Goal: Task Accomplishment & Management: Manage account settings

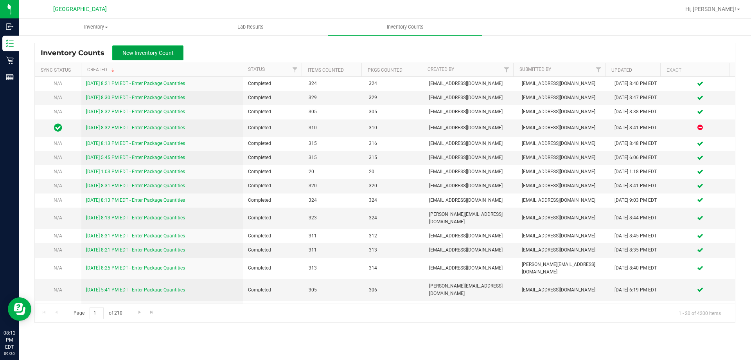
click at [140, 53] on span "New Inventory Count" at bounding box center [147, 53] width 51 height 6
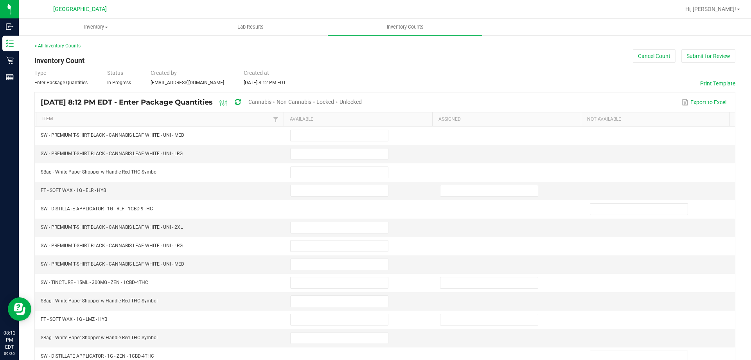
click at [272, 100] on span "Cannabis" at bounding box center [260, 102] width 23 height 6
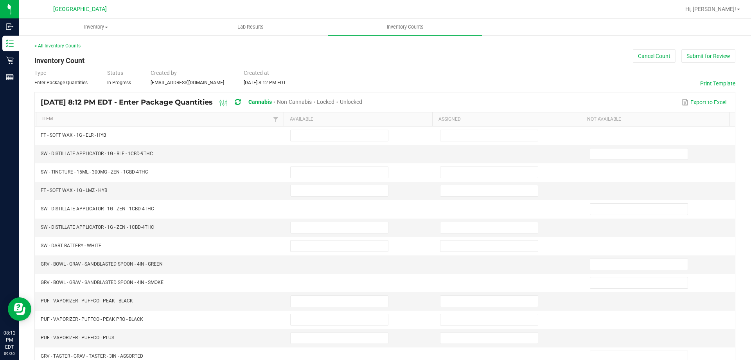
click at [362, 97] on div "Unlocked" at bounding box center [351, 102] width 22 height 14
click at [362, 104] on span "Unlocked" at bounding box center [351, 102] width 22 height 6
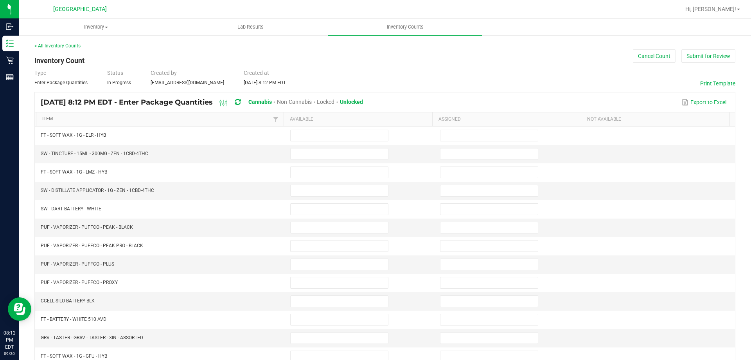
click at [186, 121] on link "Item" at bounding box center [156, 119] width 229 height 6
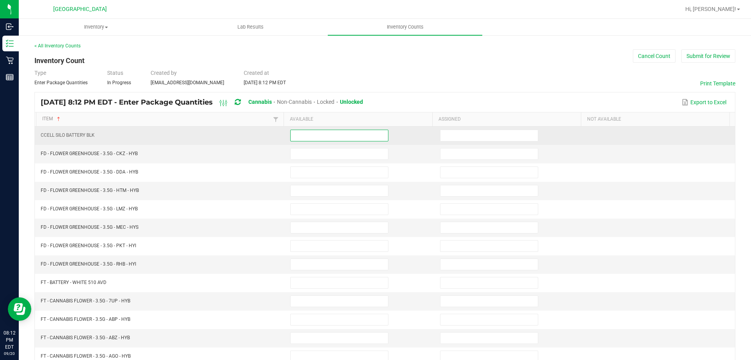
click at [328, 133] on input at bounding box center [339, 135] width 97 height 11
type input "7"
type input "20"
type input "6"
type input "14"
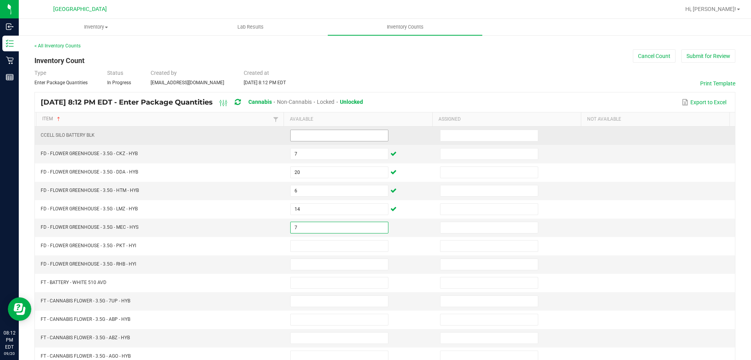
type input "7"
type input "12"
type input "13"
type input "17"
type input "5"
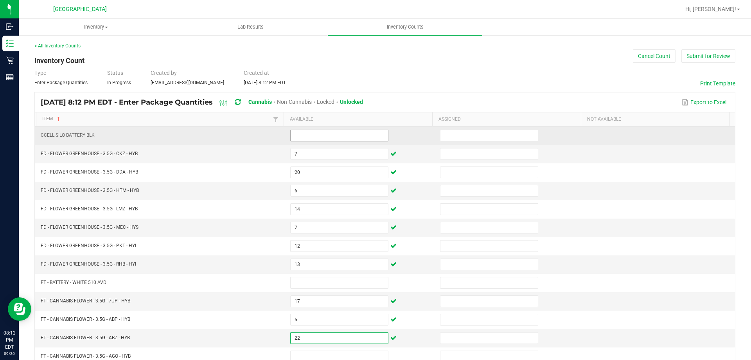
type input "22"
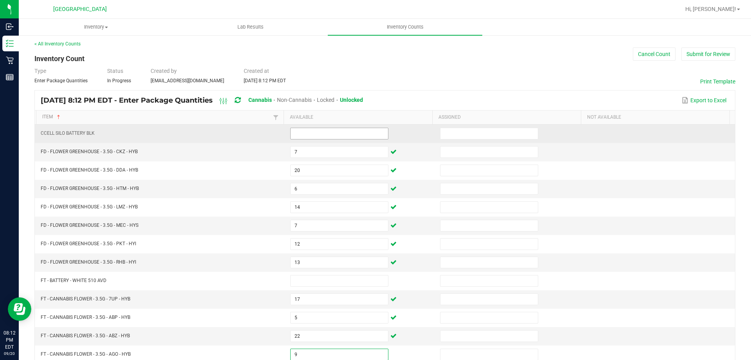
type input "9"
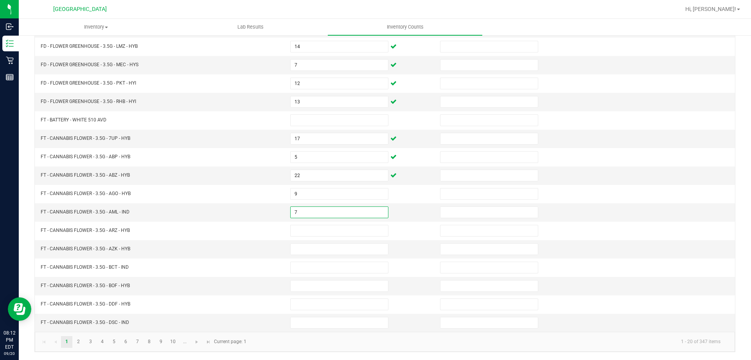
type input "7"
type input "17"
type input "7"
type input "17"
type input "13"
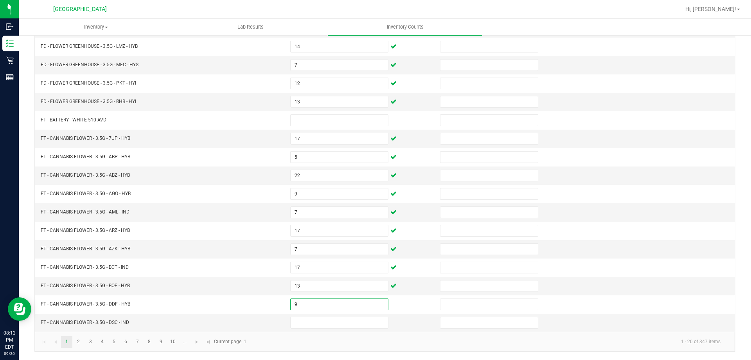
type input "9"
type input "1"
drag, startPoint x: 82, startPoint y: 342, endPoint x: 89, endPoint y: 337, distance: 8.5
click at [83, 342] on link "2" at bounding box center [78, 342] width 11 height 12
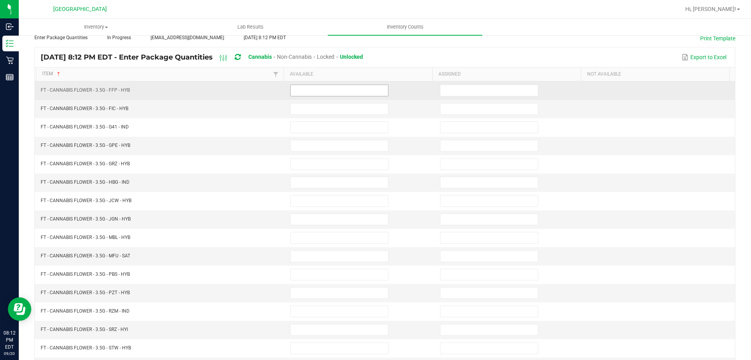
click at [342, 91] on input at bounding box center [339, 90] width 97 height 11
type input "20"
type input "9"
type input "11"
type input "17"
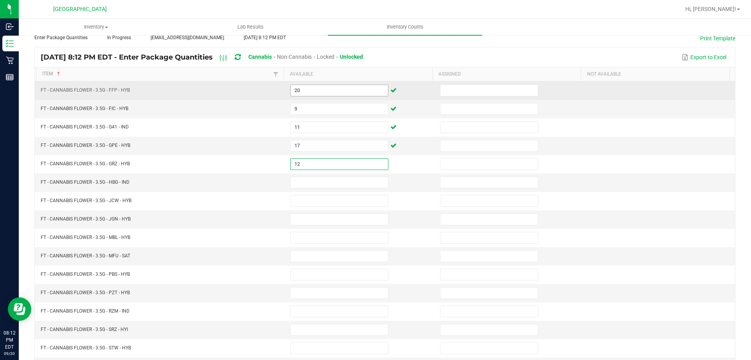
type input "12"
type input "1"
type input "5"
type input "4"
type input "15"
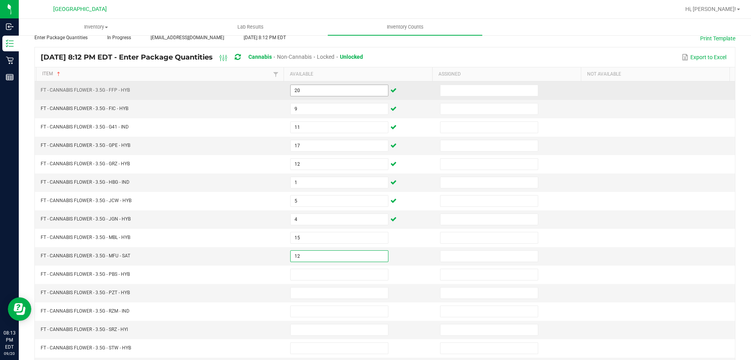
type input "12"
type input "1"
type input "3"
type input "13"
type input "16"
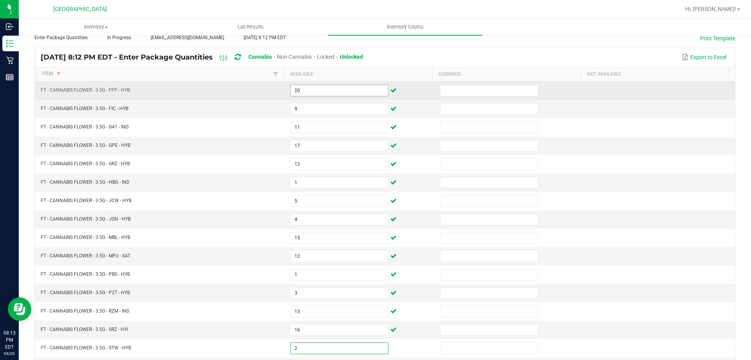
type input "2"
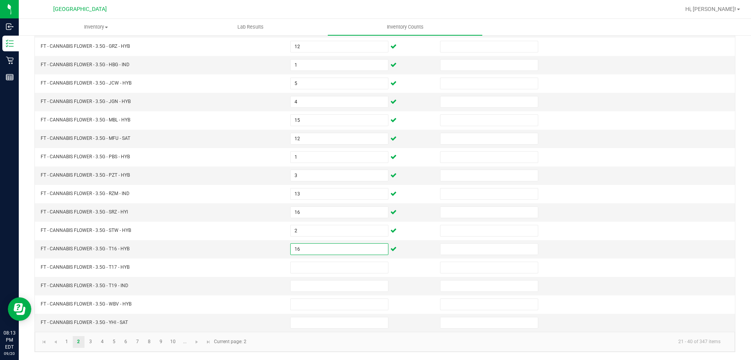
type input "16"
type input "1"
type input "8"
type input "4"
type input "11"
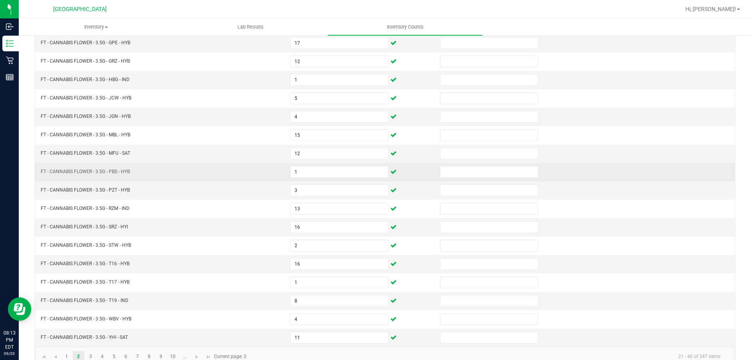
scroll to position [123, 0]
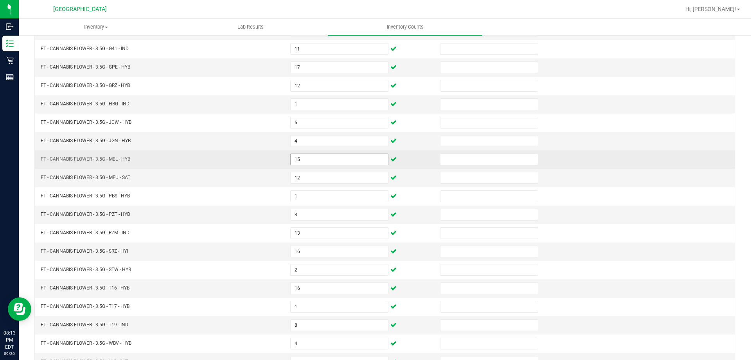
click at [304, 155] on input "15" at bounding box center [339, 159] width 97 height 11
type input "19"
type input "15"
type input "12"
type input "1"
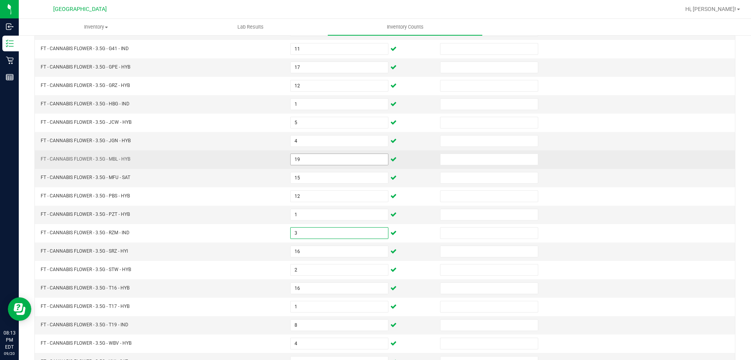
type input "3"
type input "13"
type input "16"
type input "2"
type input "16"
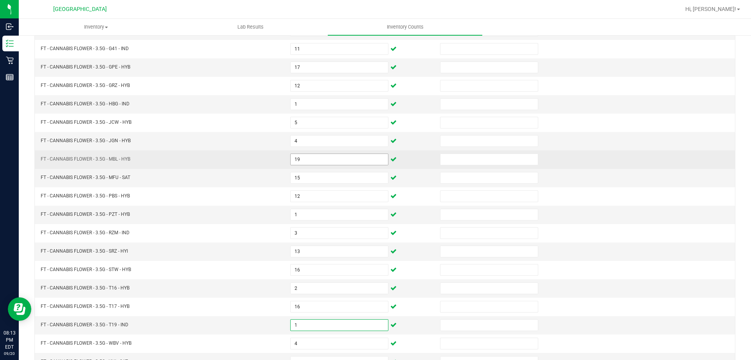
type input "1"
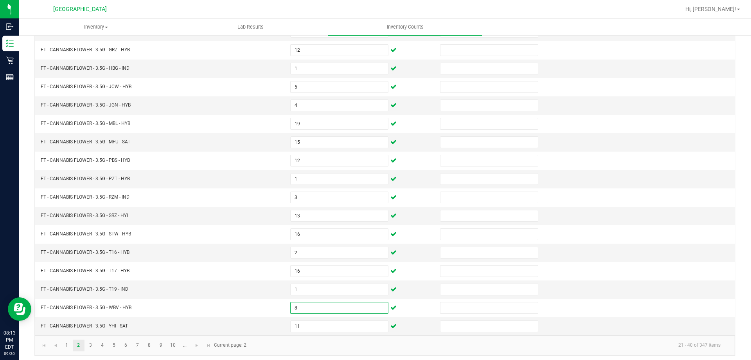
scroll to position [162, 0]
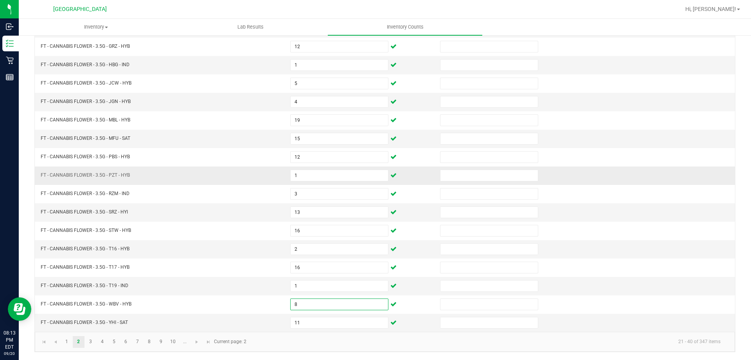
type input "8"
type input "4"
click at [89, 339] on link "3" at bounding box center [90, 342] width 11 height 12
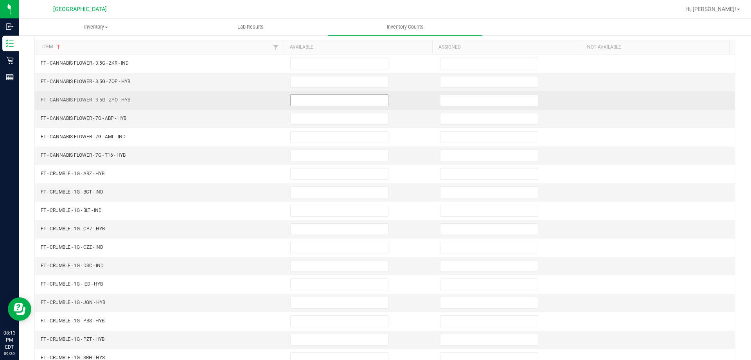
scroll to position [84, 0]
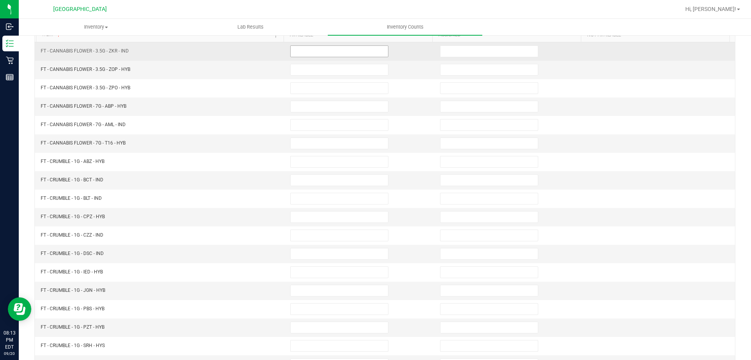
click at [330, 50] on input at bounding box center [339, 51] width 97 height 11
type input "11"
type input "17"
type input "19"
type input "17"
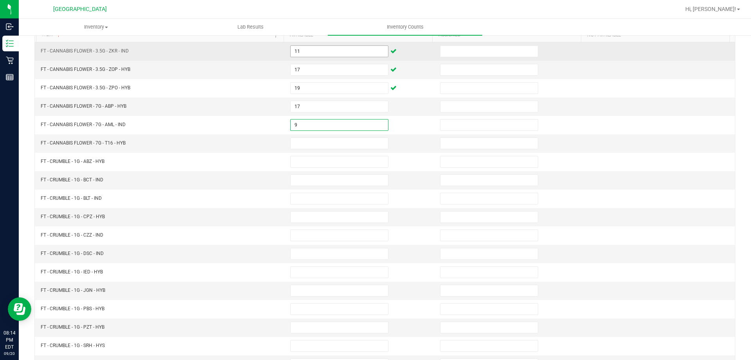
type input "9"
type input "18"
type input "7"
type input "8"
type input "3"
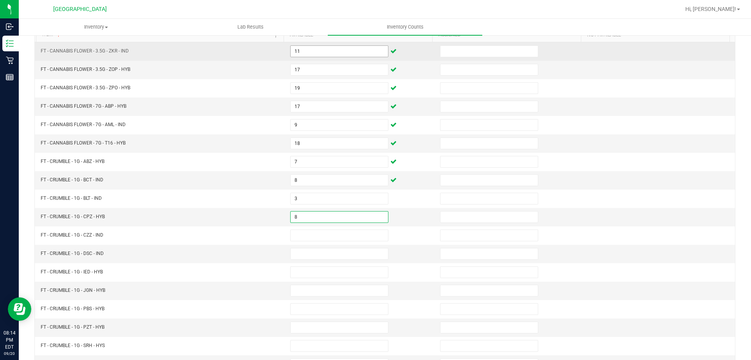
type input "8"
type input "6"
type input "2"
type input "8"
type input "5"
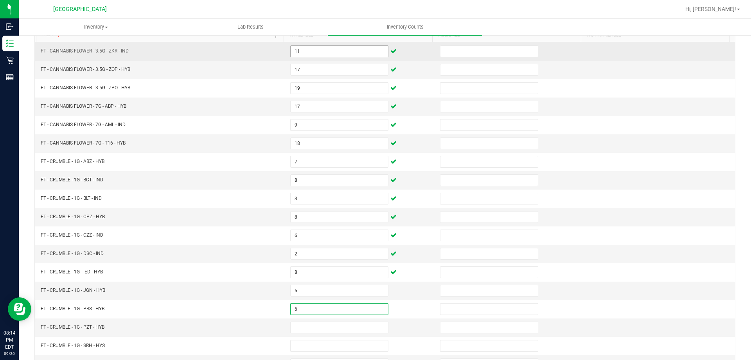
type input "6"
type input "8"
type input "2"
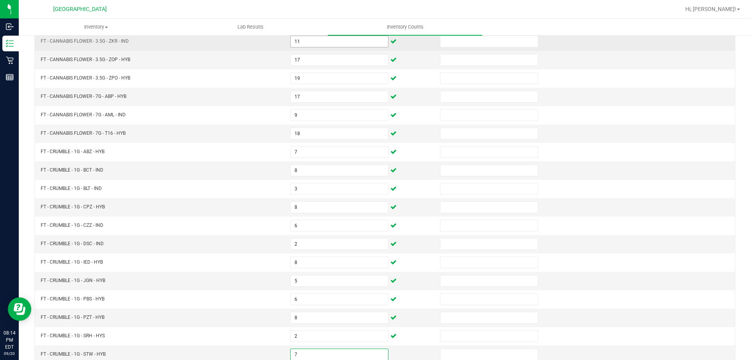
type input "7"
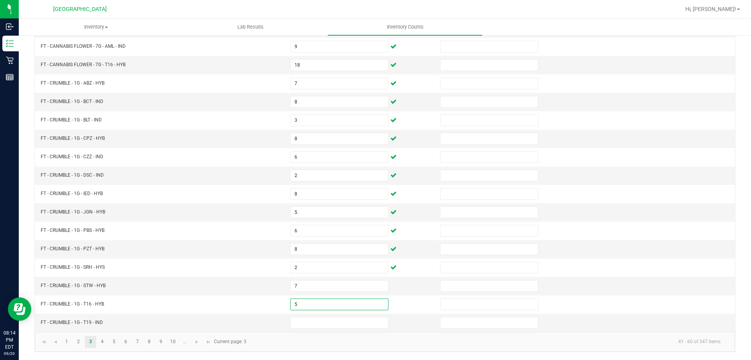
type input "5"
type input "4"
click at [103, 340] on link "4" at bounding box center [102, 342] width 11 height 12
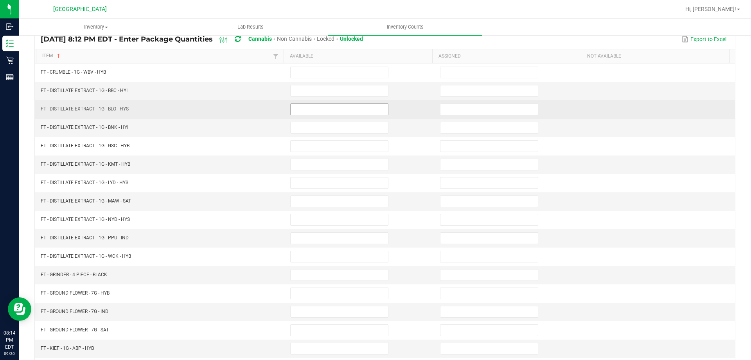
scroll to position [84, 0]
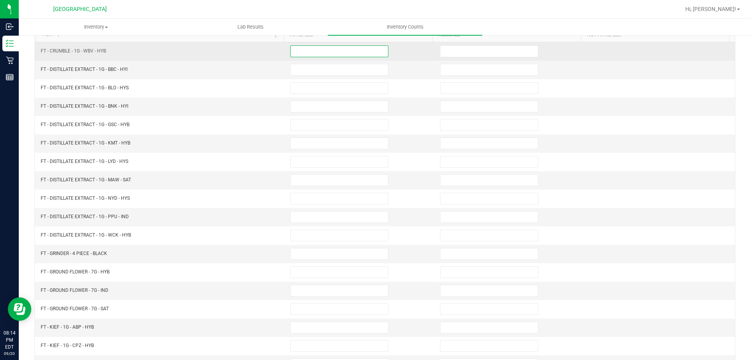
click at [333, 52] on input at bounding box center [339, 51] width 97 height 11
type input "8"
type input "11"
type input "1"
type input "8"
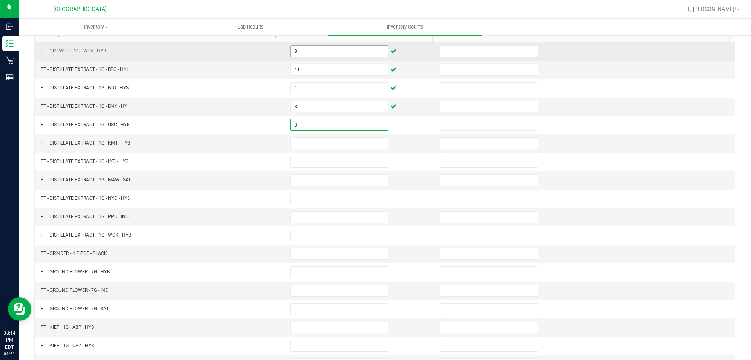
type input "3"
type input "9"
type input "3"
type input "12"
type input "8"
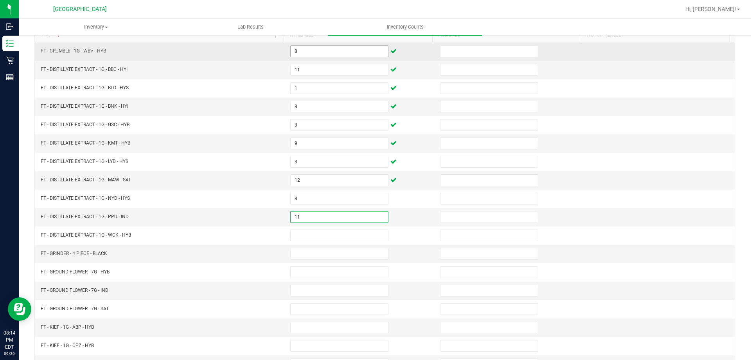
type input "11"
type input "1"
type input "10"
type input "14"
type input "9"
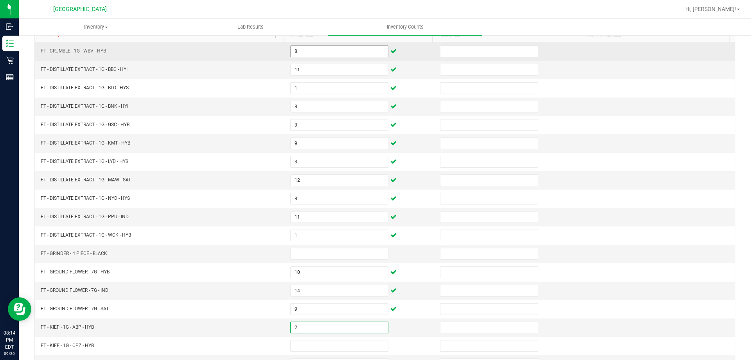
type input "2"
type input "4"
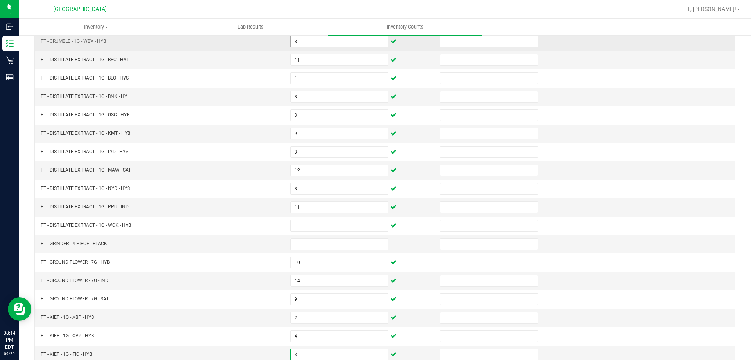
type input "3"
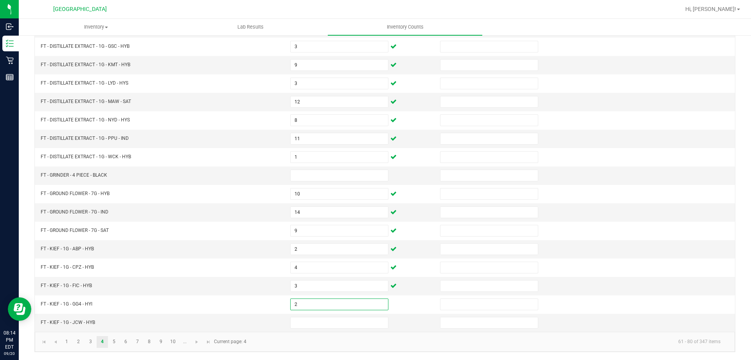
type input "2"
type input "4"
click at [111, 344] on link "5" at bounding box center [113, 342] width 11 height 12
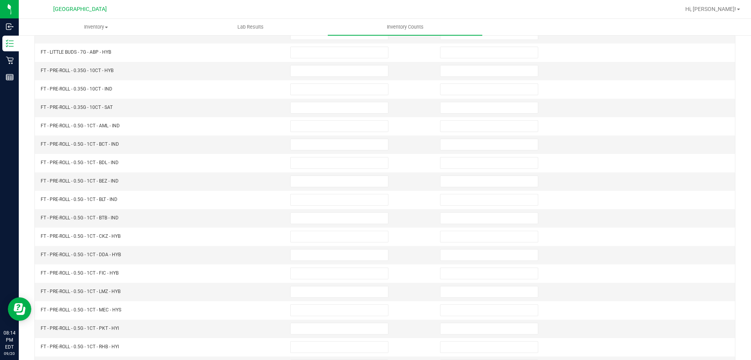
scroll to position [45, 0]
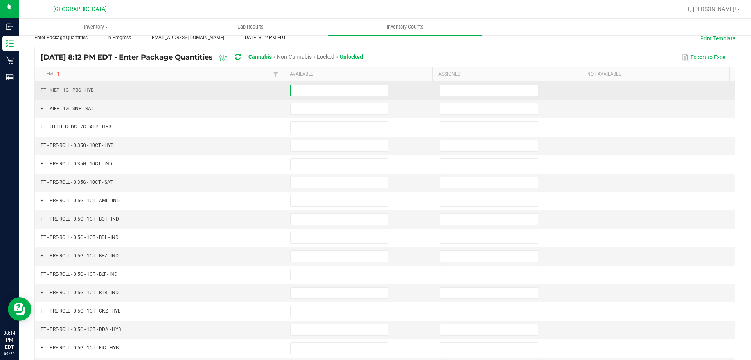
click at [363, 88] on input at bounding box center [339, 90] width 97 height 11
type input "4"
type input "2"
type input "12"
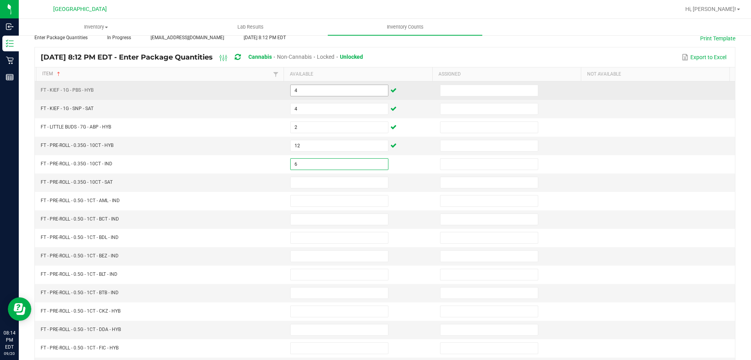
type input "6"
type input "20"
type input "14"
type input "9"
type input "12"
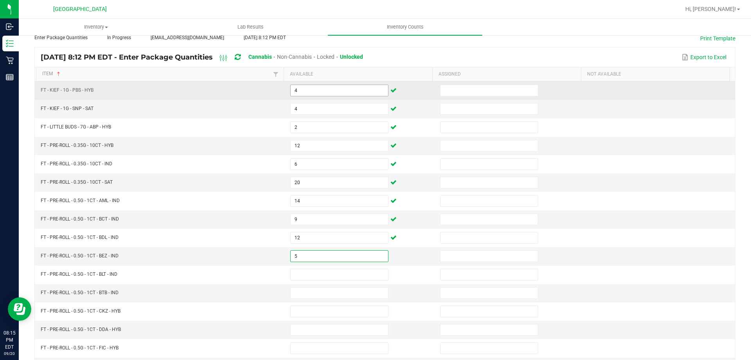
type input "5"
type input "14"
type input "3"
type input "20"
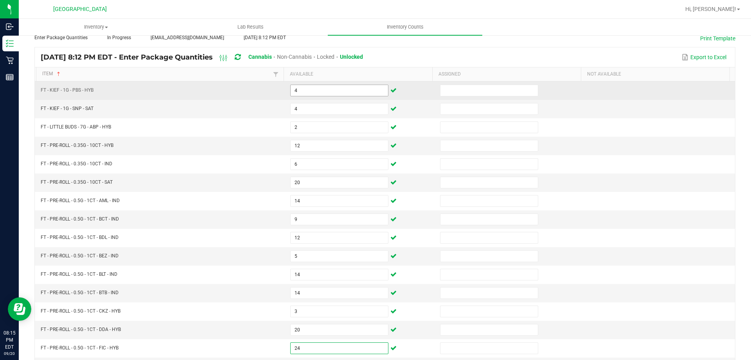
type input "24"
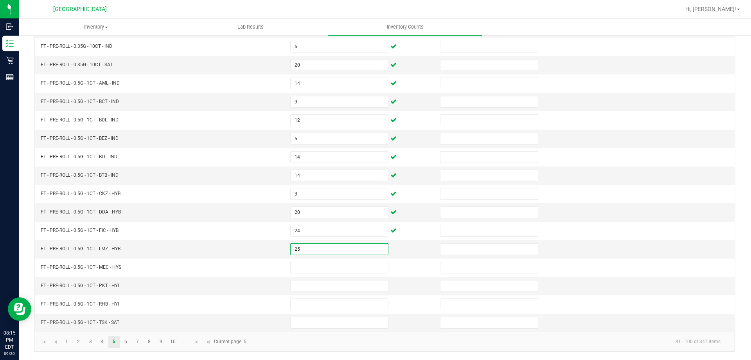
type input "25"
type input "7"
type input "18"
type input "23"
type input "19"
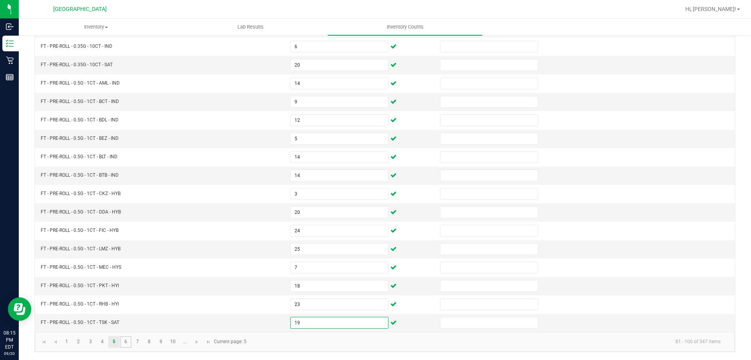
drag, startPoint x: 122, startPoint y: 340, endPoint x: 123, endPoint y: 335, distance: 5.5
click at [123, 340] on link "6" at bounding box center [125, 342] width 11 height 12
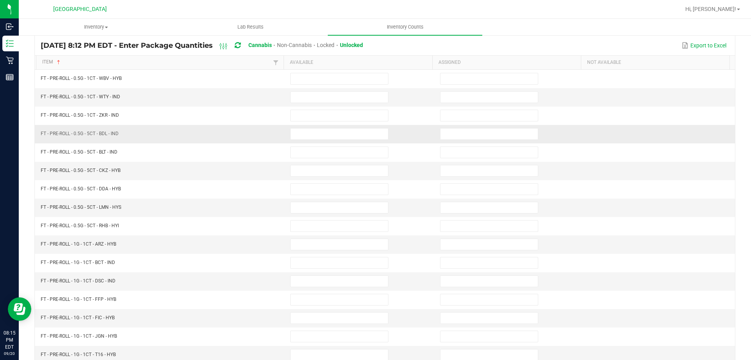
scroll to position [45, 0]
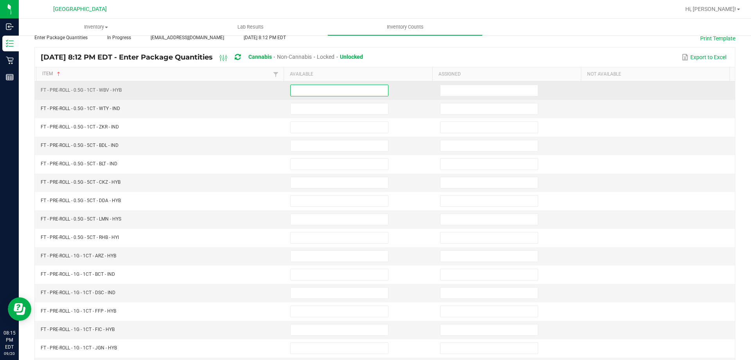
click at [342, 89] on input at bounding box center [339, 90] width 97 height 11
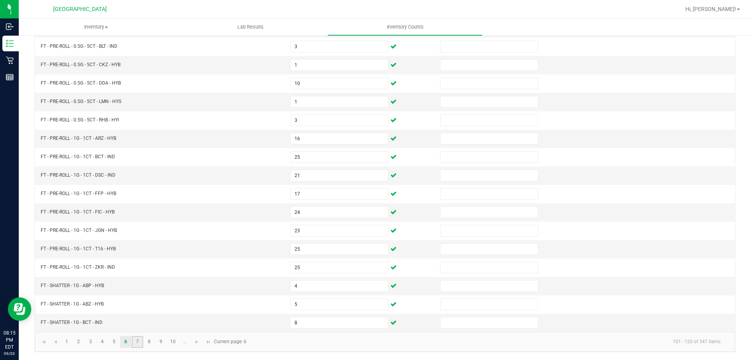
click at [134, 338] on link "7" at bounding box center [137, 342] width 11 height 12
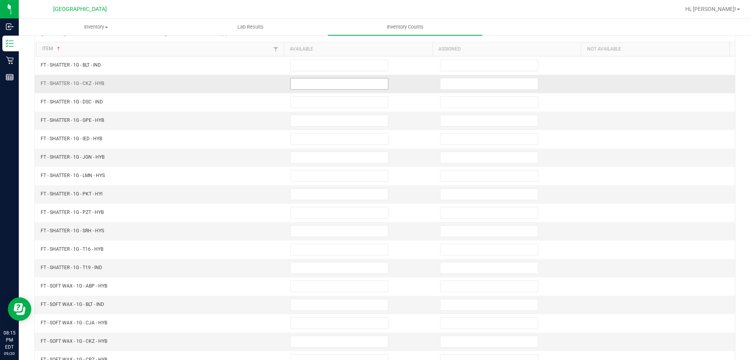
scroll to position [84, 0]
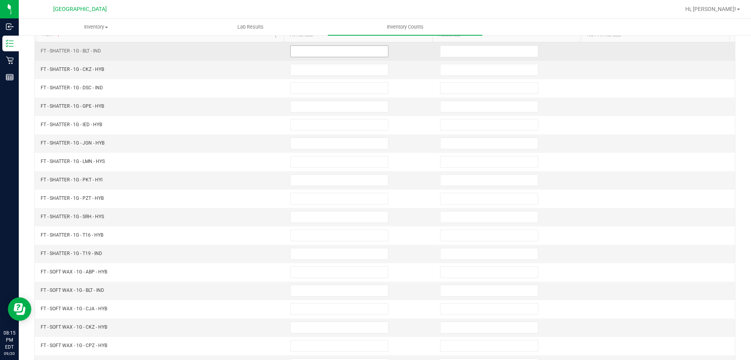
click at [332, 52] on input at bounding box center [339, 51] width 97 height 11
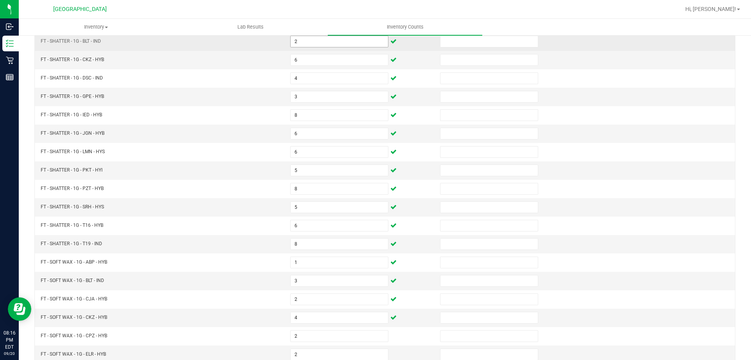
scroll to position [162, 0]
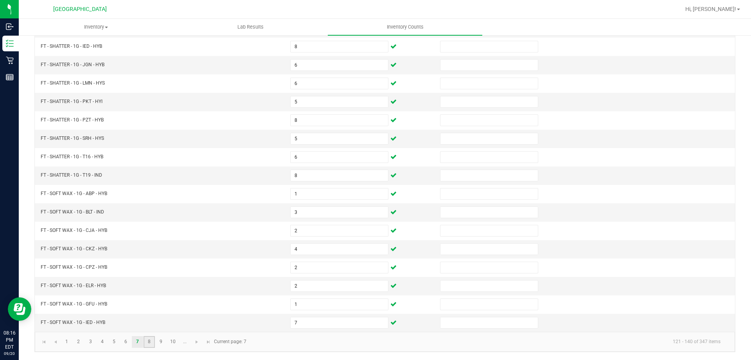
click at [153, 340] on link "8" at bounding box center [149, 342] width 11 height 12
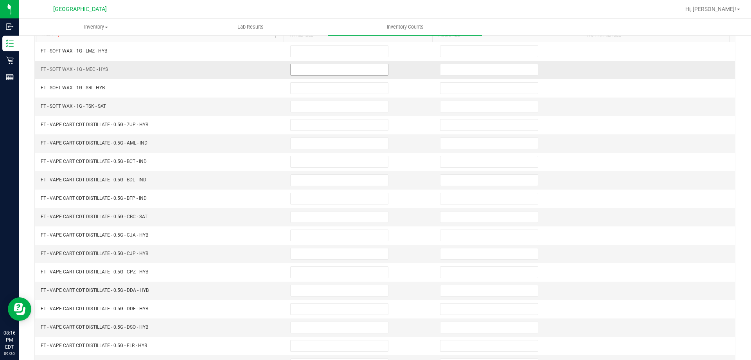
scroll to position [45, 0]
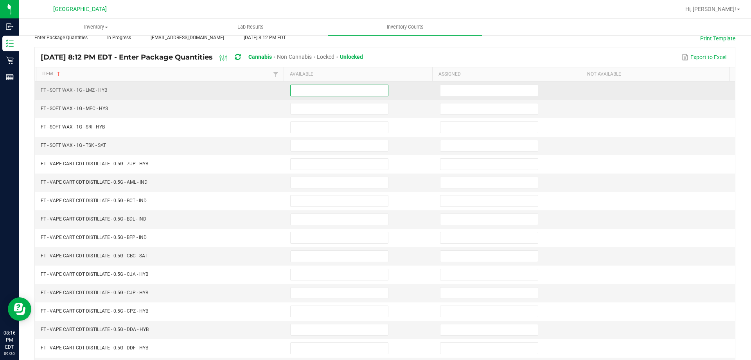
click at [325, 92] on input at bounding box center [339, 90] width 97 height 11
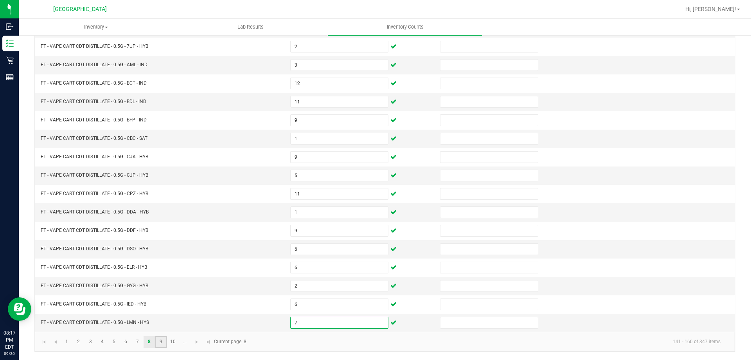
click at [159, 339] on link "9" at bounding box center [160, 342] width 11 height 12
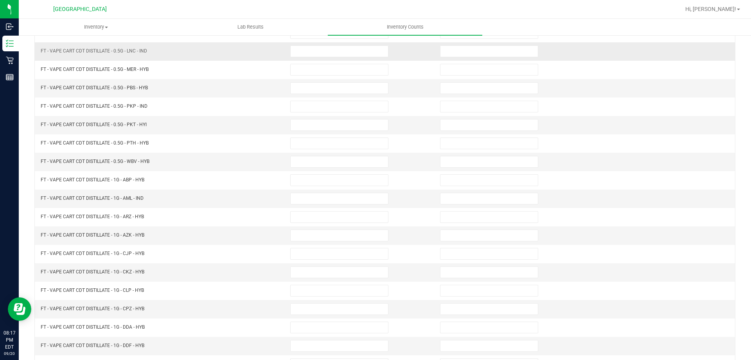
scroll to position [45, 0]
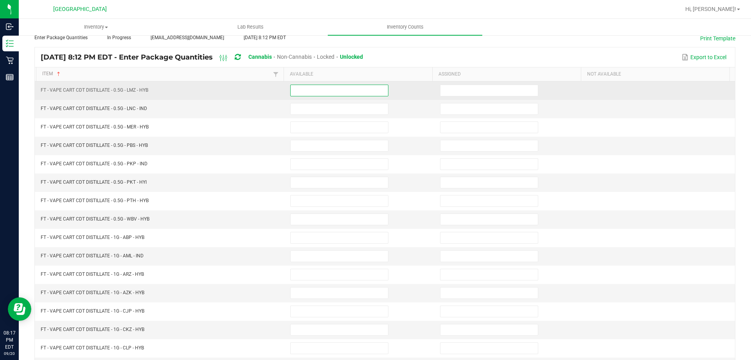
click at [331, 88] on input at bounding box center [339, 90] width 97 height 11
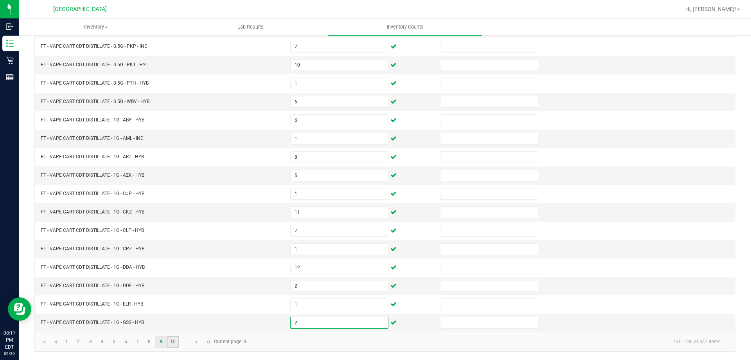
click at [175, 342] on link "10" at bounding box center [173, 342] width 11 height 12
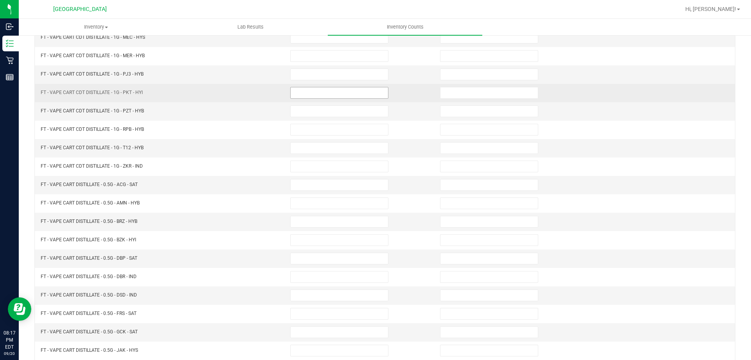
scroll to position [45, 0]
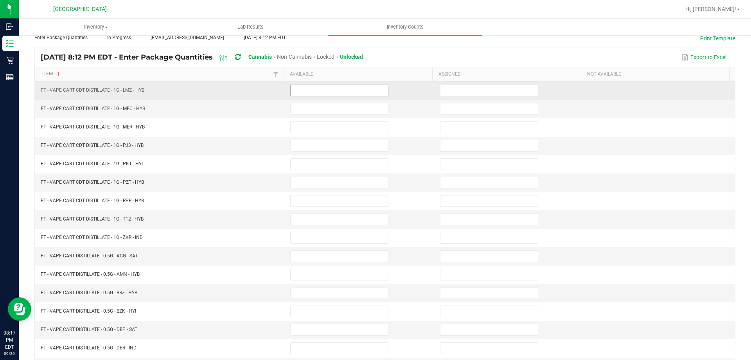
click at [330, 89] on input at bounding box center [339, 90] width 97 height 11
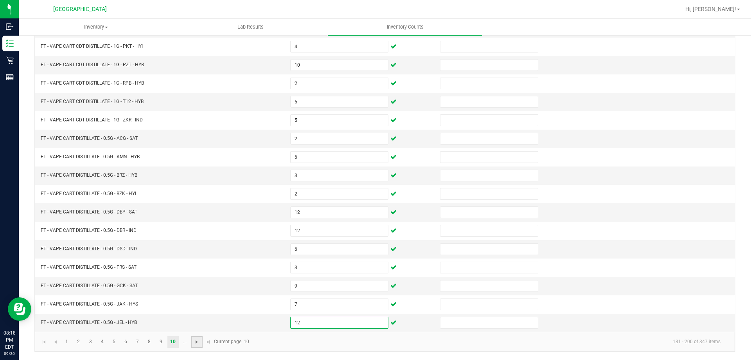
click at [198, 340] on span "Go to the next page" at bounding box center [197, 342] width 6 height 6
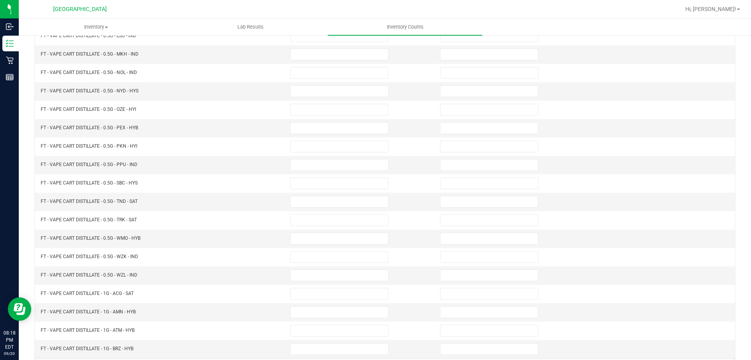
scroll to position [45, 0]
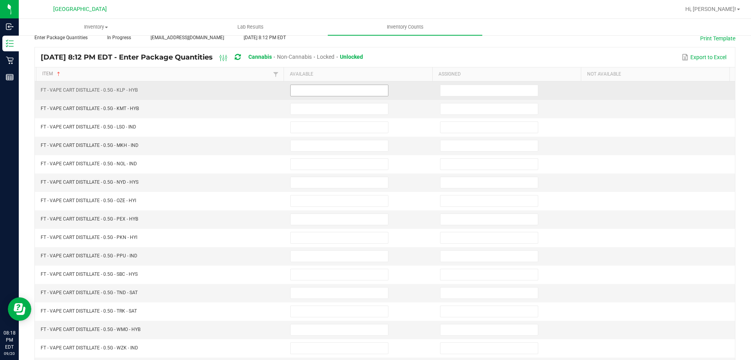
click at [327, 95] on input at bounding box center [339, 90] width 97 height 11
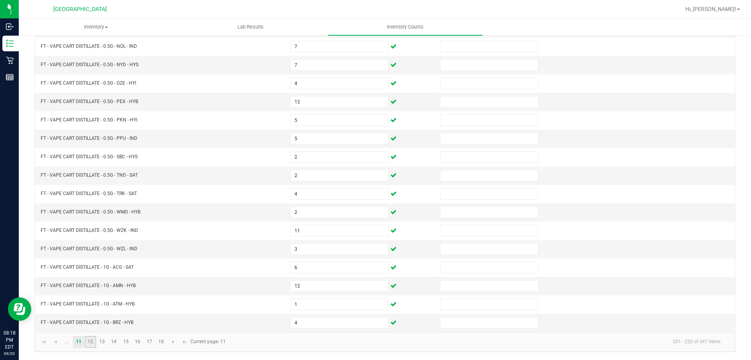
click at [93, 343] on link "12" at bounding box center [90, 342] width 11 height 12
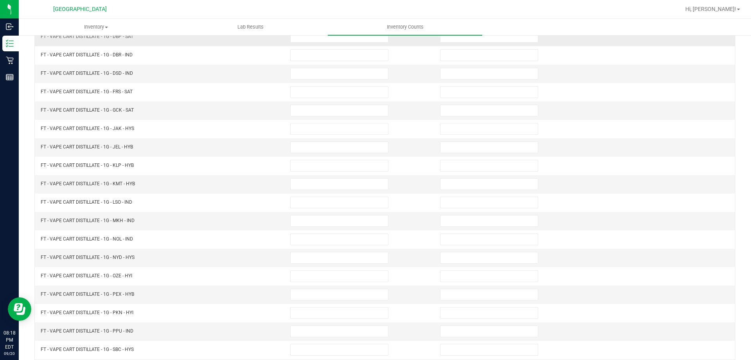
scroll to position [84, 0]
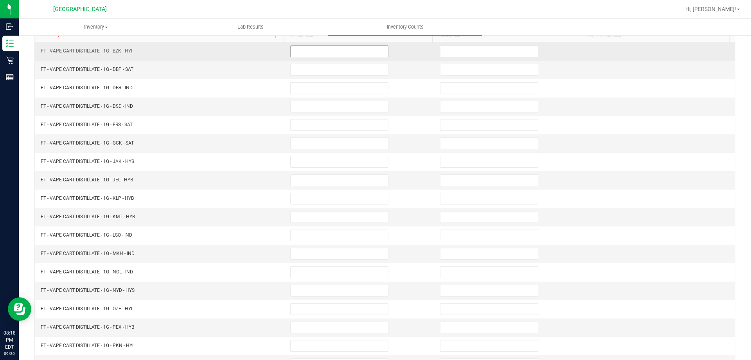
click at [352, 51] on input at bounding box center [339, 51] width 97 height 11
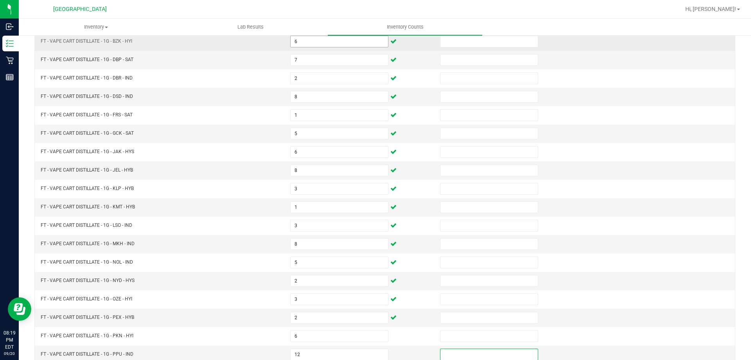
scroll to position [162, 0]
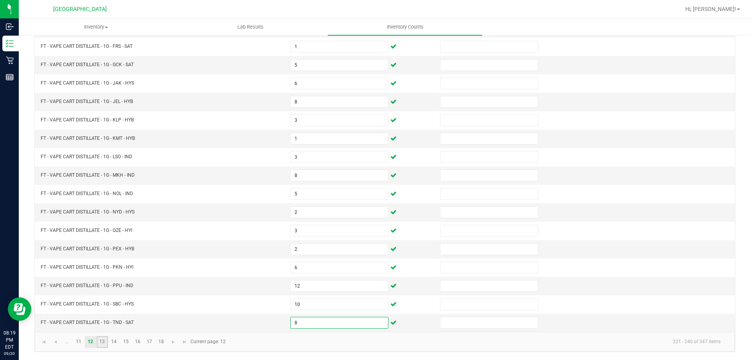
click at [99, 338] on link "13" at bounding box center [102, 342] width 11 height 12
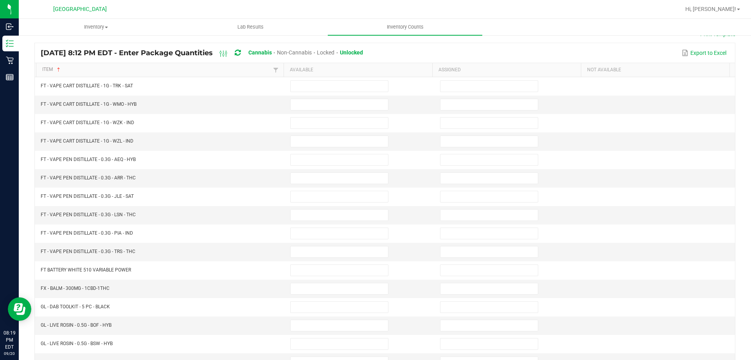
scroll to position [45, 0]
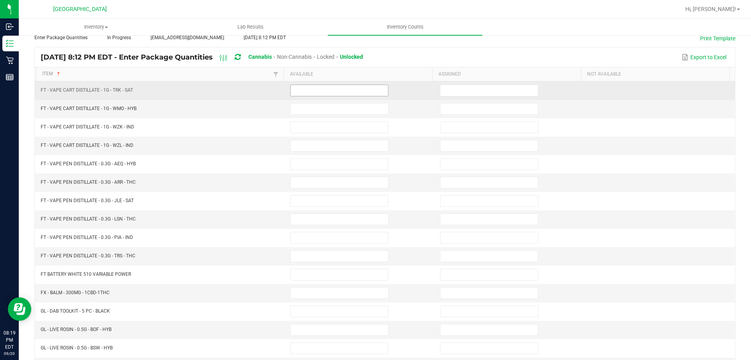
click at [338, 90] on input at bounding box center [339, 90] width 97 height 11
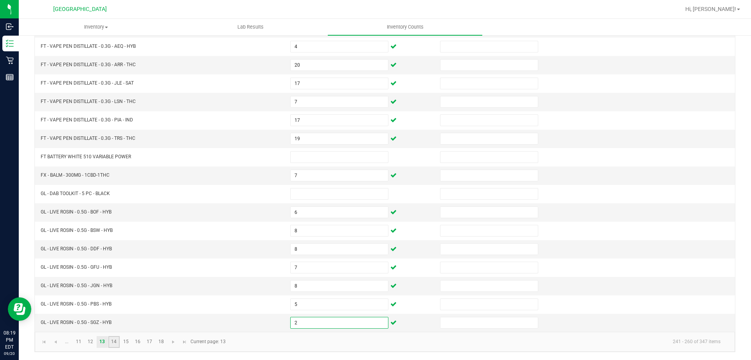
click at [115, 339] on link "14" at bounding box center [113, 342] width 11 height 12
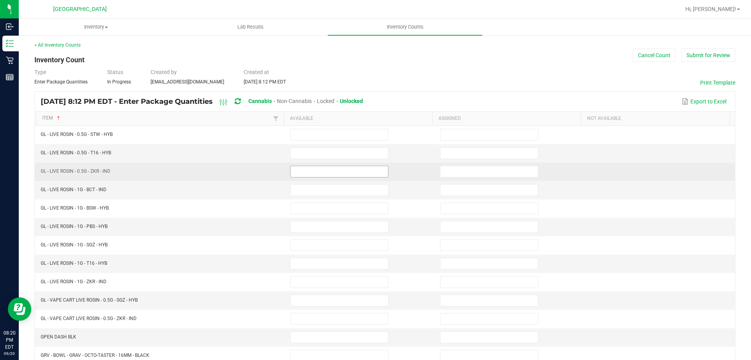
scroll to position [0, 0]
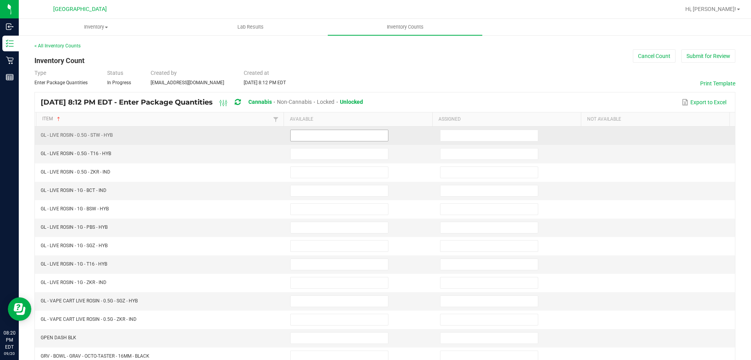
click at [298, 137] on input at bounding box center [339, 135] width 97 height 11
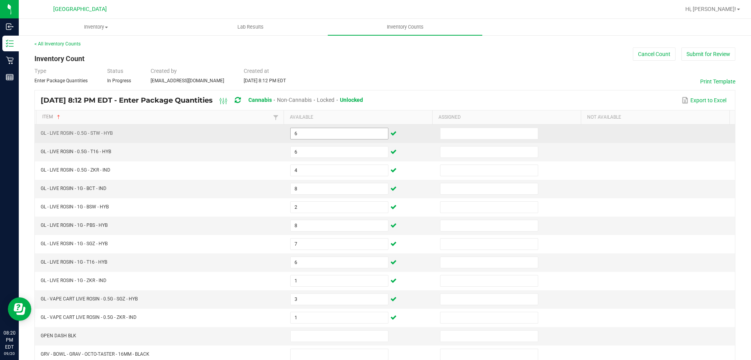
scroll to position [162, 0]
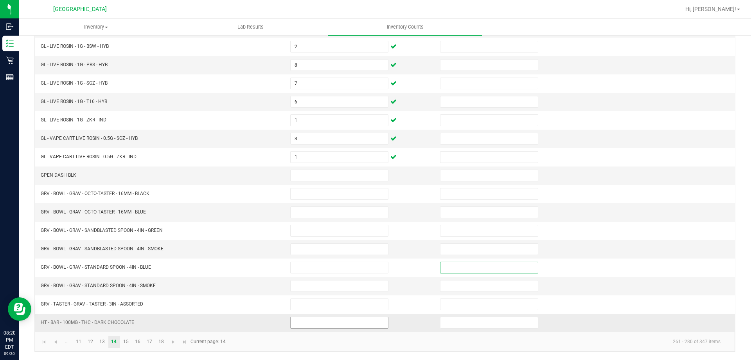
click at [335, 319] on input at bounding box center [339, 322] width 97 height 11
drag, startPoint x: 125, startPoint y: 343, endPoint x: 137, endPoint y: 336, distance: 14.4
click at [125, 342] on link "15" at bounding box center [125, 342] width 11 height 12
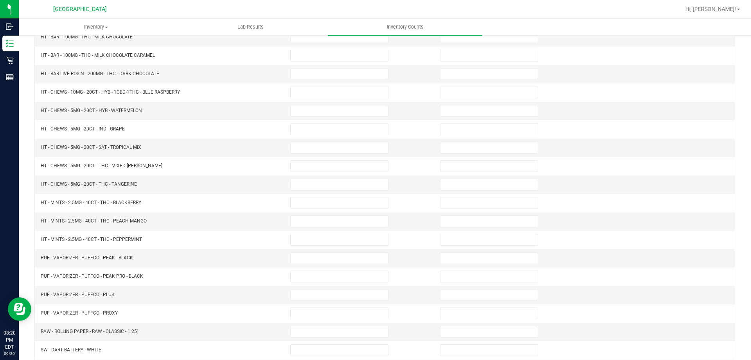
scroll to position [45, 0]
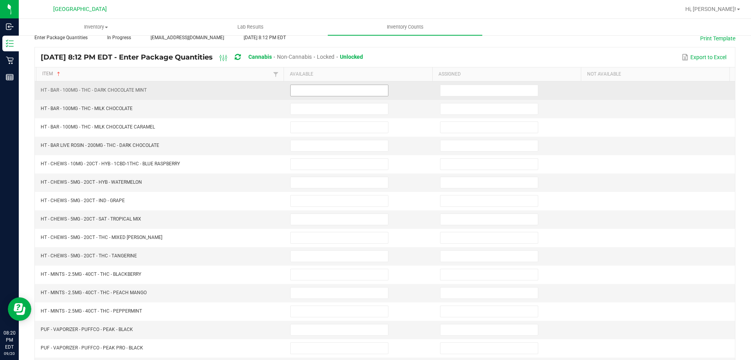
click at [333, 89] on input at bounding box center [339, 90] width 97 height 11
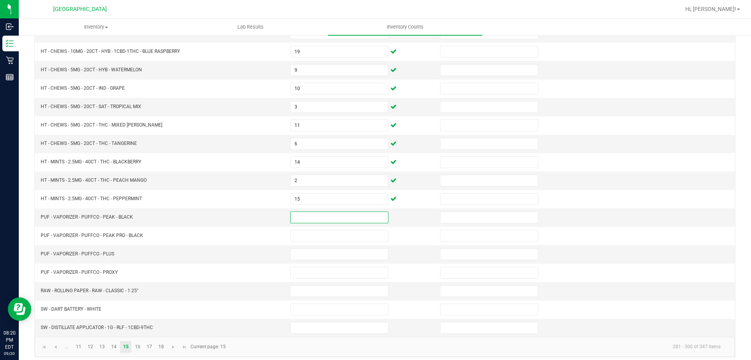
scroll to position [162, 0]
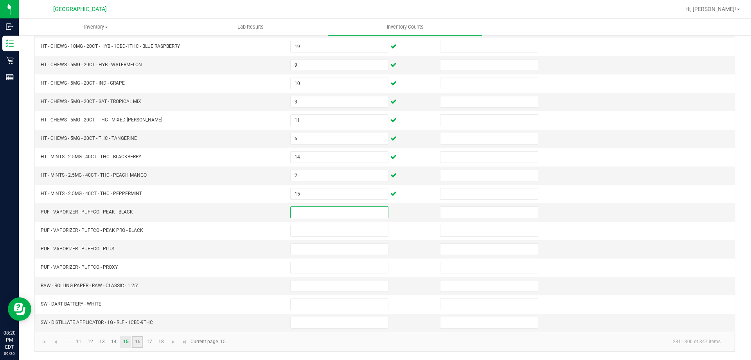
click at [137, 342] on link "16" at bounding box center [137, 342] width 11 height 12
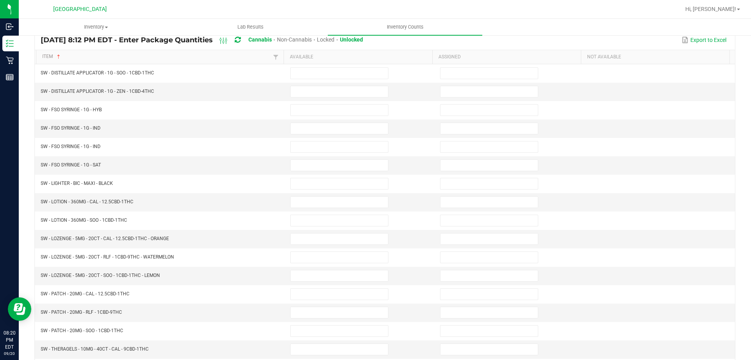
scroll to position [71, 0]
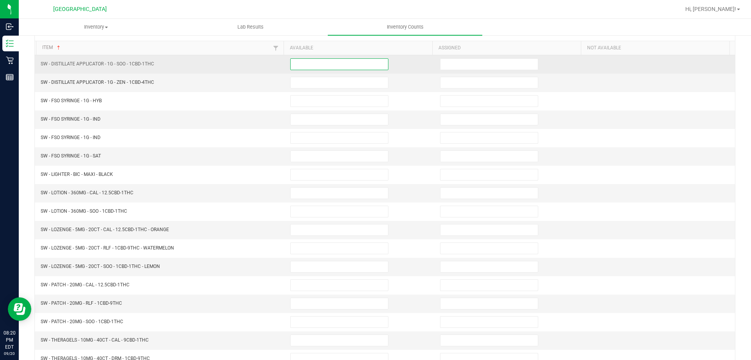
click at [314, 65] on input at bounding box center [339, 64] width 97 height 11
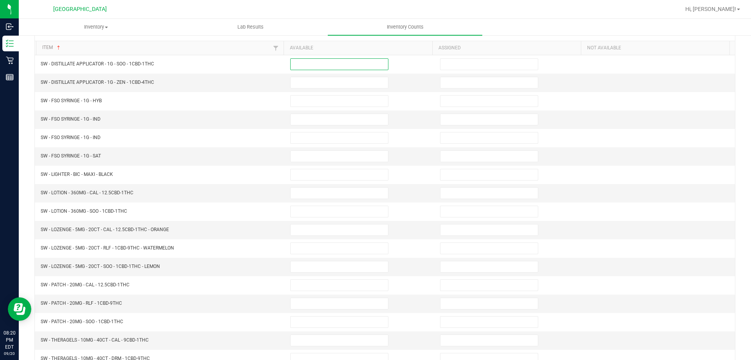
scroll to position [162, 0]
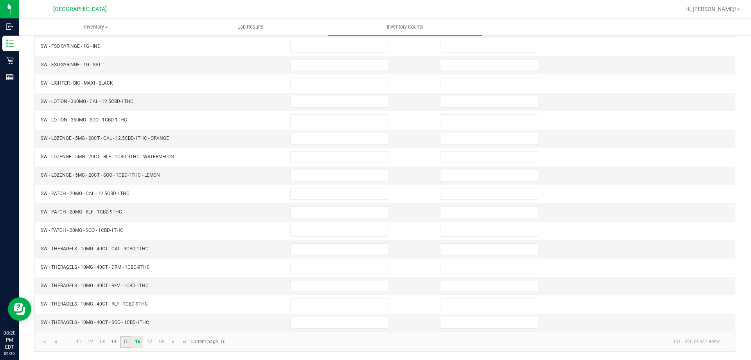
click at [126, 338] on link "15" at bounding box center [125, 342] width 11 height 12
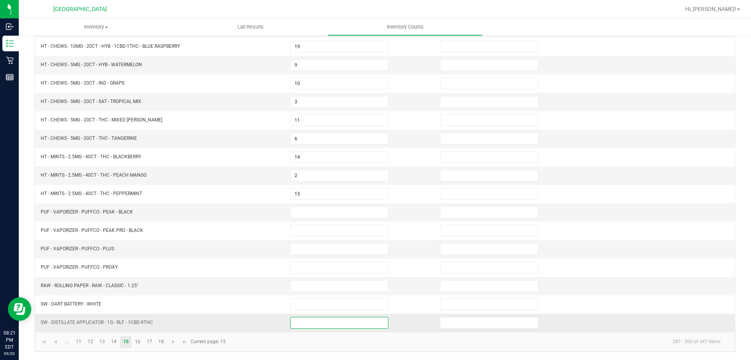
click at [316, 319] on input at bounding box center [339, 322] width 97 height 11
click at [136, 340] on link "16" at bounding box center [137, 342] width 11 height 12
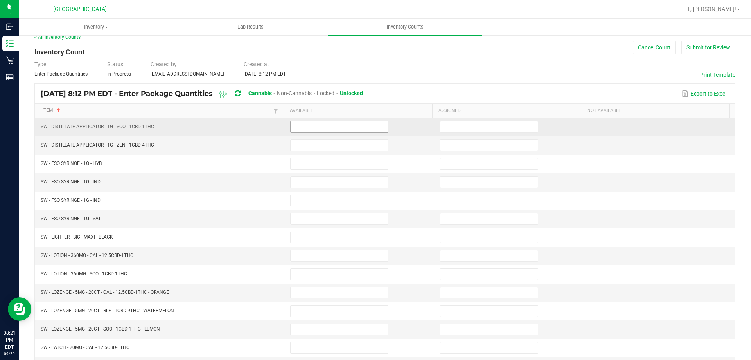
scroll to position [6, 0]
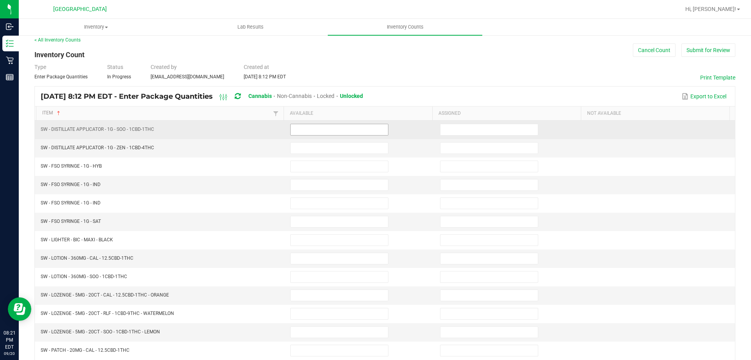
click at [318, 130] on input at bounding box center [339, 129] width 97 height 11
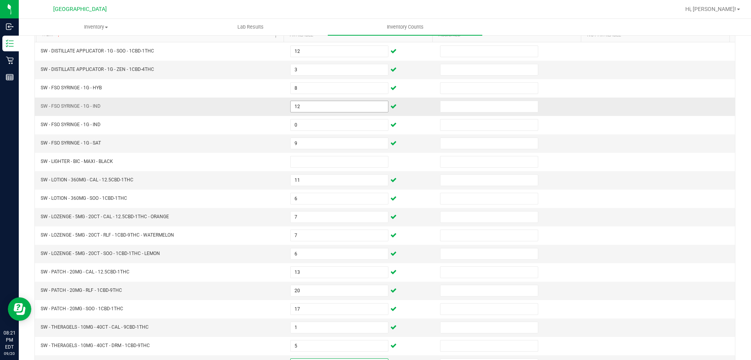
scroll to position [45, 0]
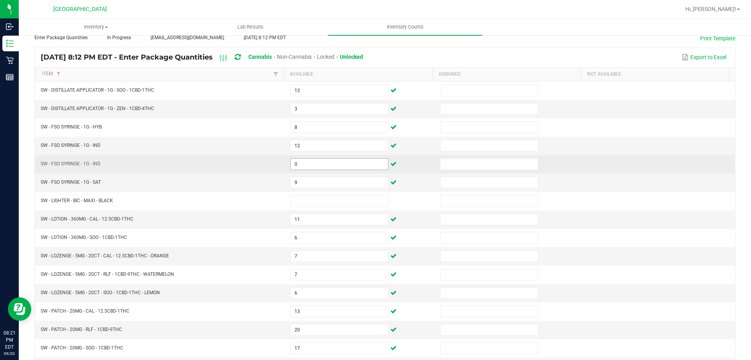
click at [305, 161] on input "0" at bounding box center [339, 164] width 97 height 11
click at [239, 166] on td "SW - FSO SYRINGE - 1G - IND" at bounding box center [161, 164] width 250 height 18
click at [344, 166] on input "0" at bounding box center [339, 164] width 97 height 11
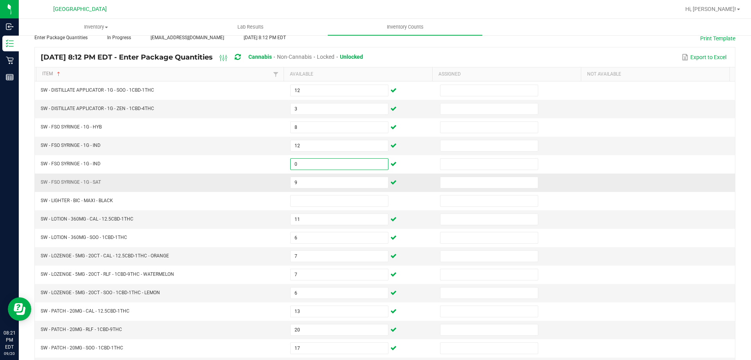
click at [202, 178] on td "SW - FSO SYRINGE - 1G - SAT" at bounding box center [161, 182] width 250 height 18
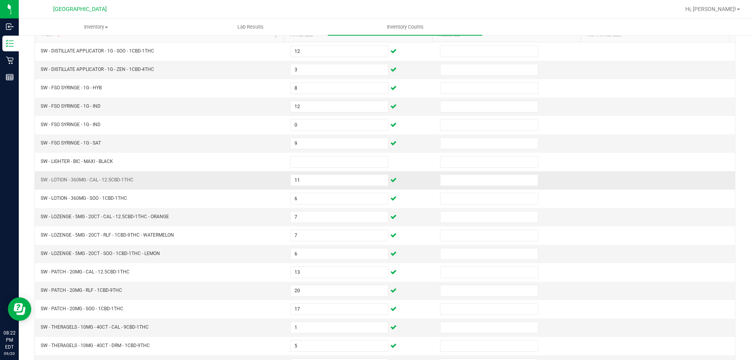
scroll to position [162, 0]
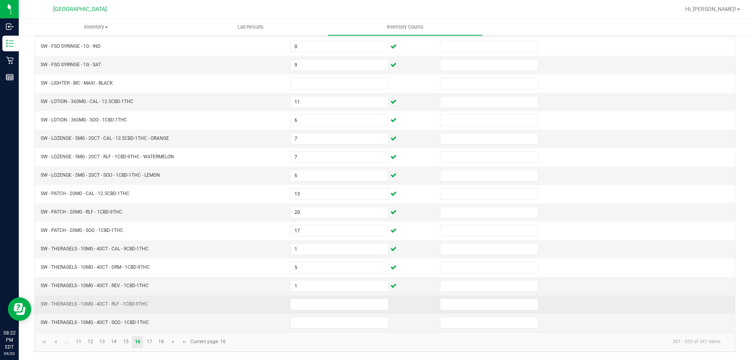
click at [307, 297] on td at bounding box center [361, 304] width 150 height 18
click at [305, 303] on input at bounding box center [339, 304] width 97 height 11
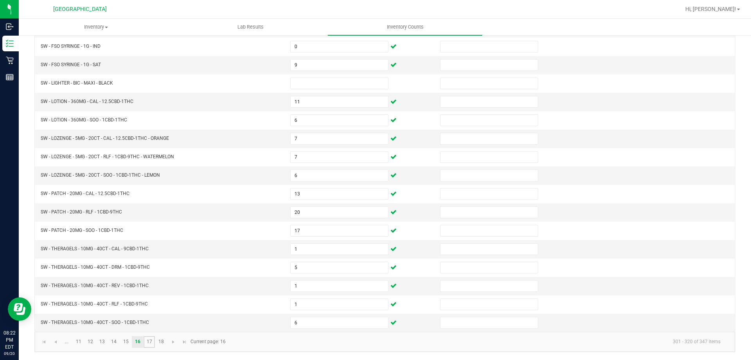
drag, startPoint x: 150, startPoint y: 337, endPoint x: 161, endPoint y: 332, distance: 11.9
click at [151, 336] on link "17" at bounding box center [149, 342] width 11 height 12
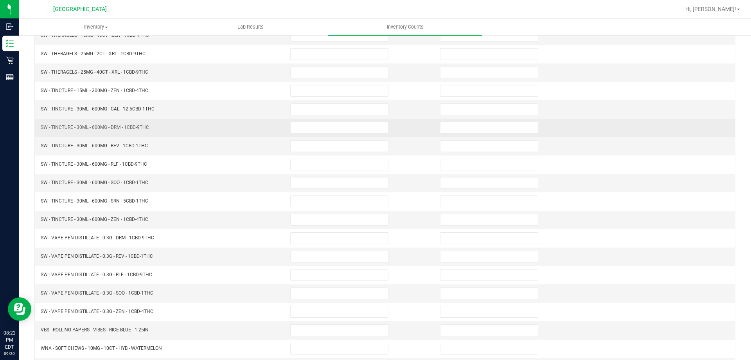
scroll to position [45, 0]
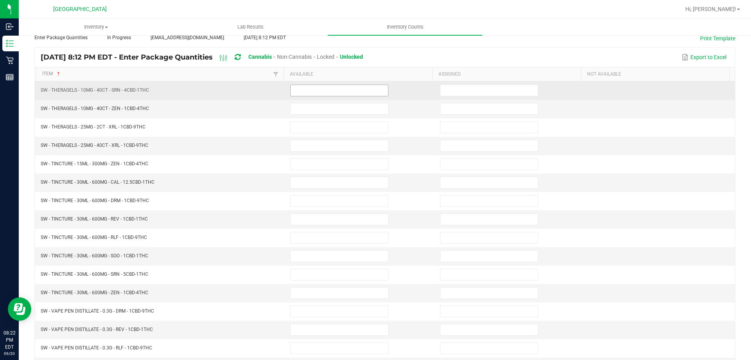
click at [359, 90] on input at bounding box center [339, 90] width 97 height 11
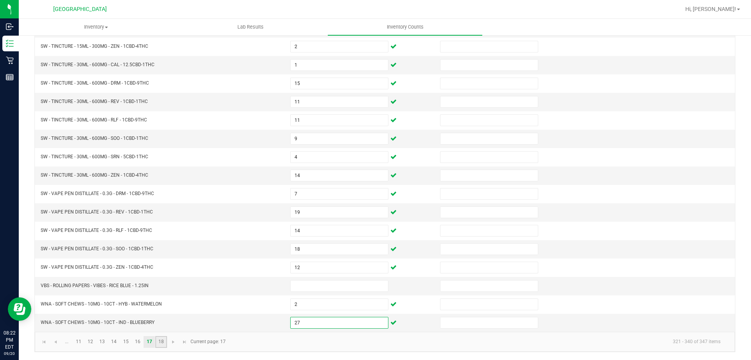
click at [162, 339] on link "18" at bounding box center [160, 342] width 11 height 12
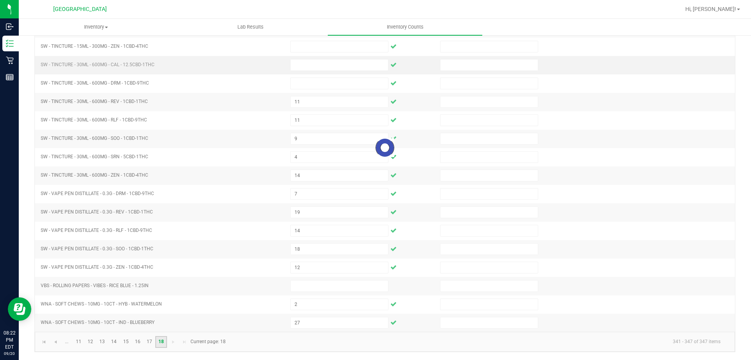
scroll to position [0, 0]
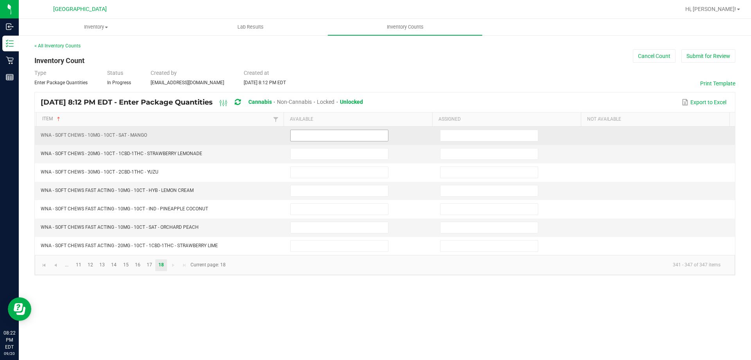
click at [301, 135] on input at bounding box center [339, 135] width 97 height 11
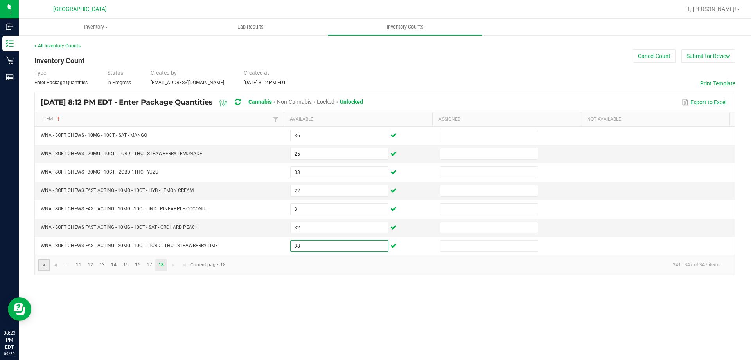
click at [43, 263] on span "Go to the first page" at bounding box center [44, 265] width 6 height 6
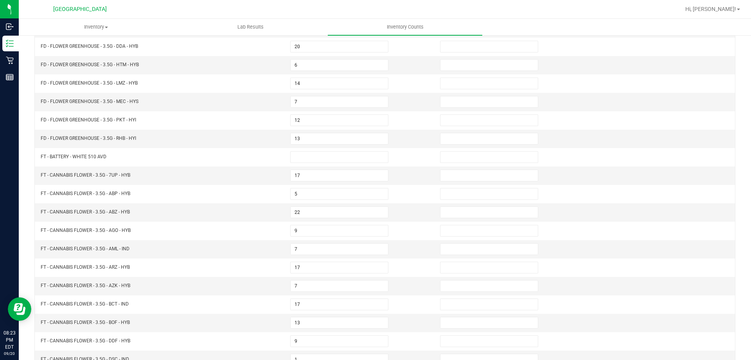
scroll to position [162, 0]
click at [77, 337] on link "2" at bounding box center [78, 342] width 11 height 12
click at [89, 339] on link "3" at bounding box center [90, 342] width 11 height 12
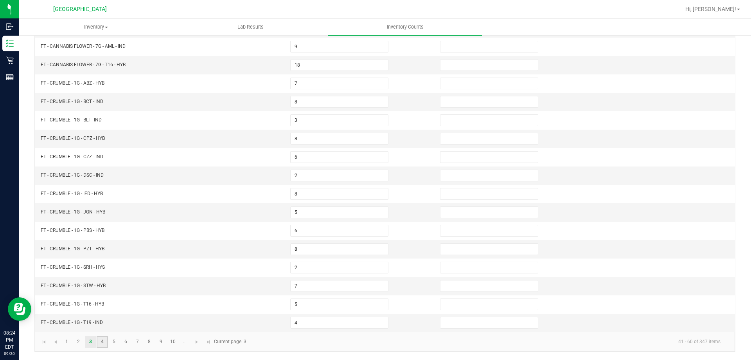
click at [103, 340] on link "4" at bounding box center [102, 342] width 11 height 12
click at [297, 287] on input "3" at bounding box center [339, 285] width 97 height 11
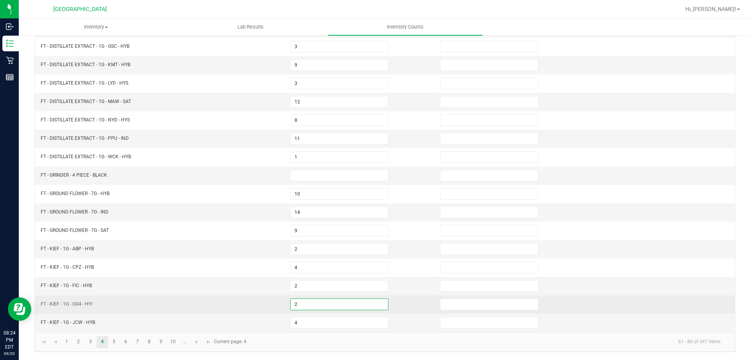
click at [300, 305] on input "2" at bounding box center [339, 304] width 97 height 11
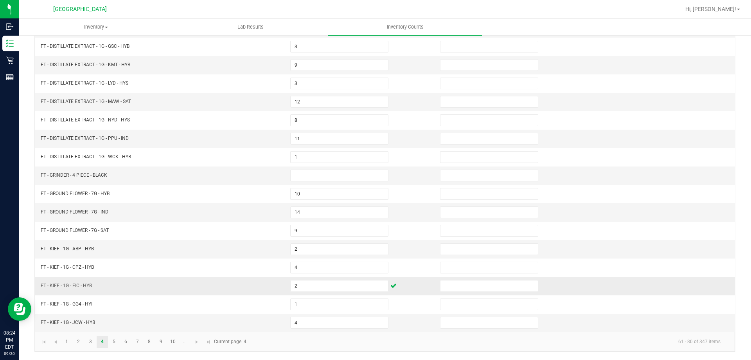
drag, startPoint x: 190, startPoint y: 290, endPoint x: 204, endPoint y: 285, distance: 15.1
click at [190, 290] on td "FT - KIEF - 1G - FIC - HYB" at bounding box center [161, 286] width 250 height 18
click at [207, 340] on span "Go to the last page" at bounding box center [208, 342] width 6 height 6
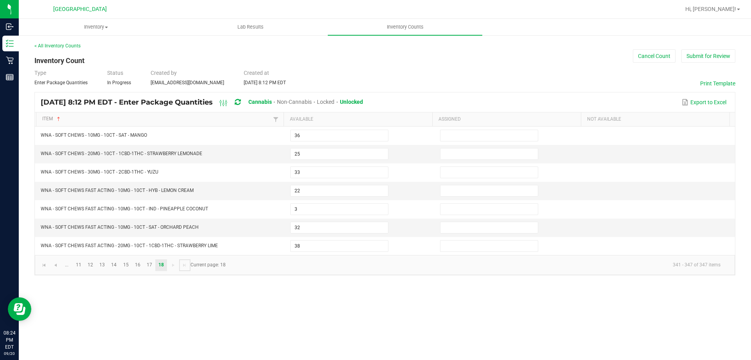
scroll to position [0, 0]
click at [700, 53] on button "Submit for Review" at bounding box center [709, 55] width 54 height 13
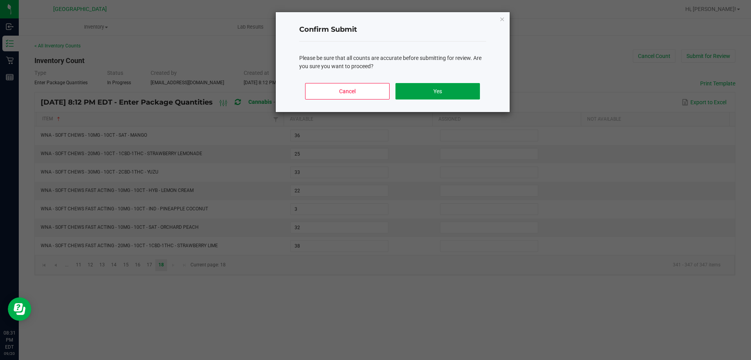
click at [434, 95] on button "Yes" at bounding box center [438, 91] width 84 height 16
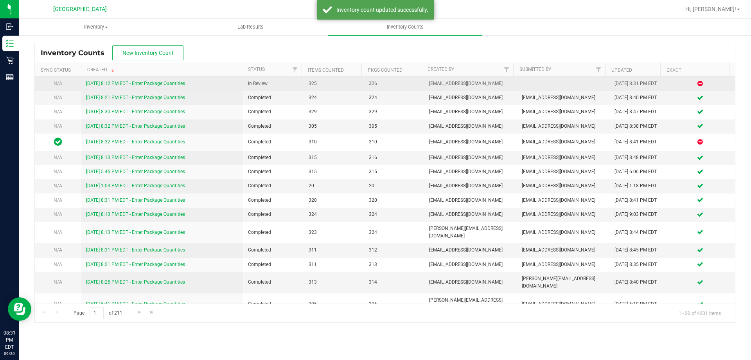
click at [147, 82] on link "[DATE] 8:12 PM EDT - Enter Package Quantities" at bounding box center [135, 83] width 99 height 5
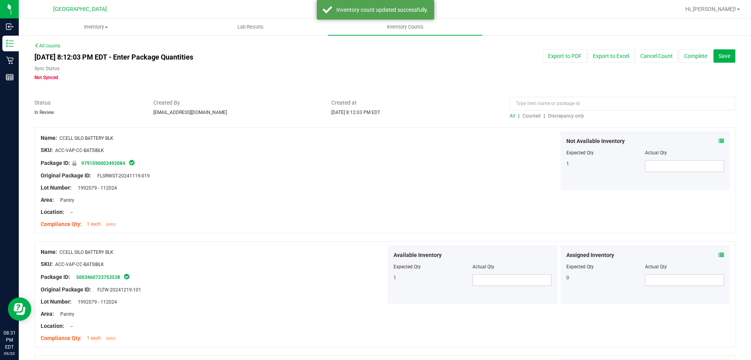
click at [564, 116] on span "Discrepancy only" at bounding box center [566, 115] width 36 height 5
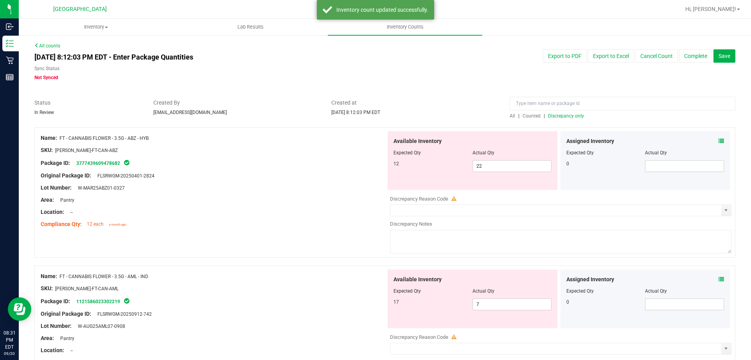
click at [719, 140] on icon at bounding box center [721, 140] width 5 height 5
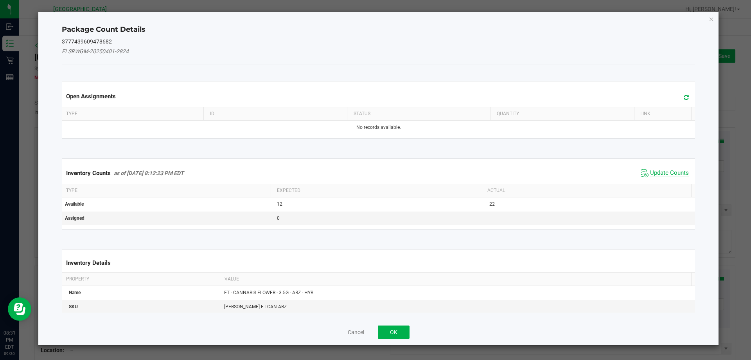
click at [654, 171] on span "Update Counts" at bounding box center [669, 173] width 39 height 8
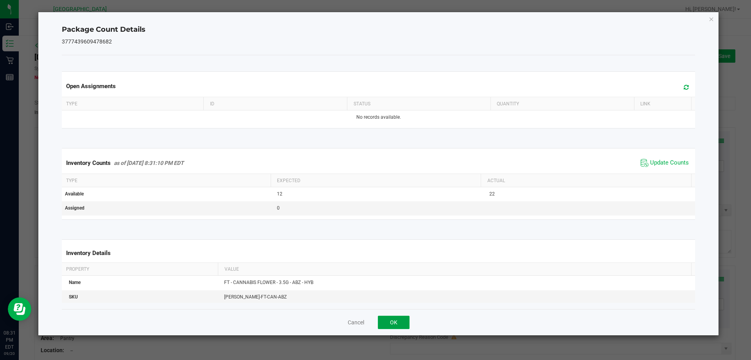
click at [391, 323] on button "OK" at bounding box center [394, 321] width 32 height 13
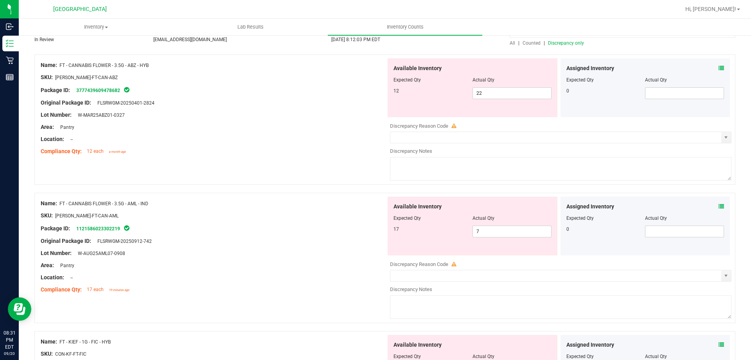
scroll to position [78, 0]
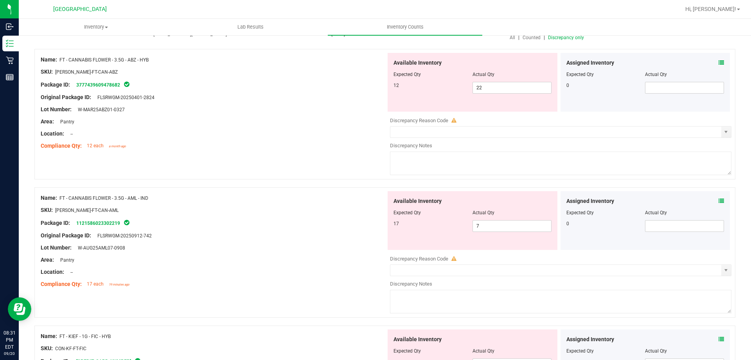
click at [719, 202] on icon at bounding box center [721, 200] width 5 height 5
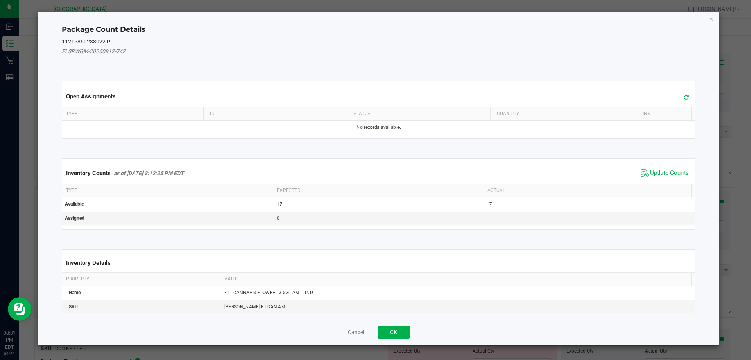
click at [658, 174] on span "Update Counts" at bounding box center [669, 173] width 39 height 8
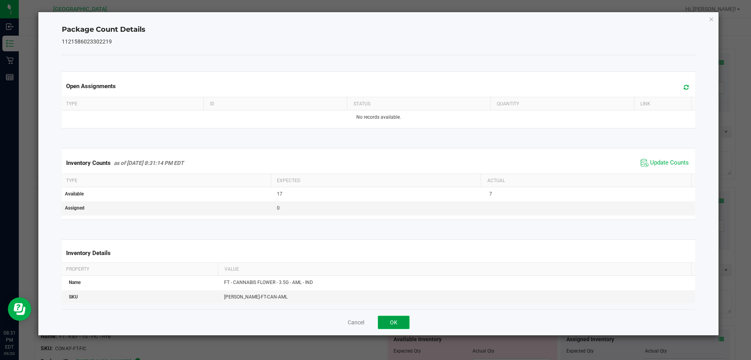
click at [404, 316] on button "OK" at bounding box center [394, 321] width 32 height 13
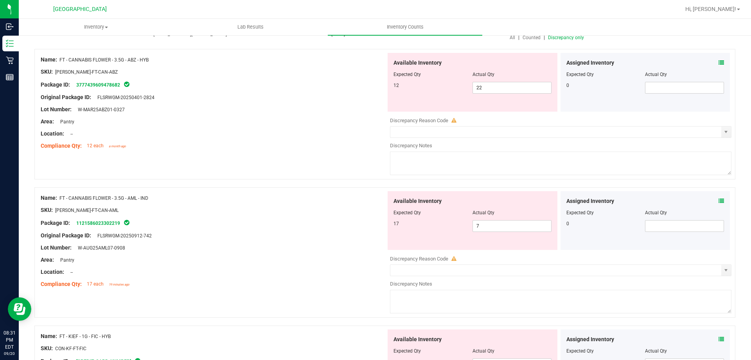
scroll to position [39, 0]
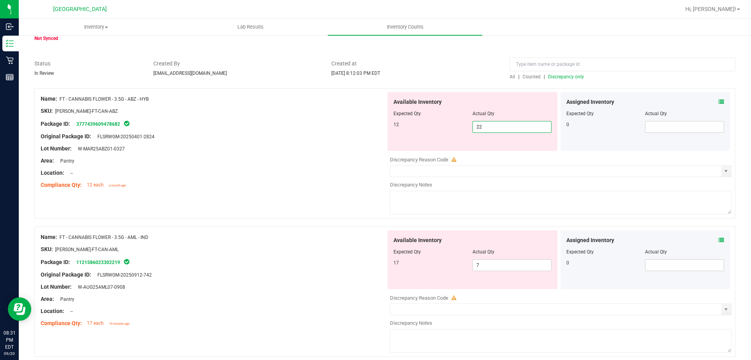
click at [521, 130] on span "22 22" at bounding box center [512, 127] width 79 height 12
click at [521, 130] on input "22" at bounding box center [512, 126] width 78 height 11
click at [367, 148] on div "Lot Number: W-MAR25ABZ01-0327" at bounding box center [214, 148] width 346 height 8
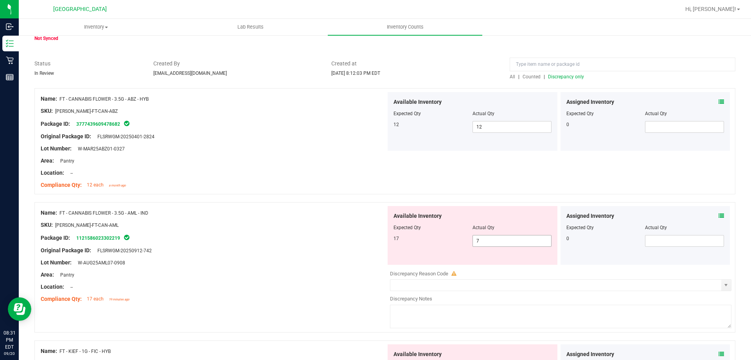
click at [473, 241] on span "7 7" at bounding box center [512, 241] width 79 height 12
click at [414, 193] on div "Name: FT - CANNABIS FLOWER - 3.5G - ABZ - HYB SKU: [PERSON_NAME]-FT-CAN-ABZ Pac…" at bounding box center [384, 141] width 701 height 106
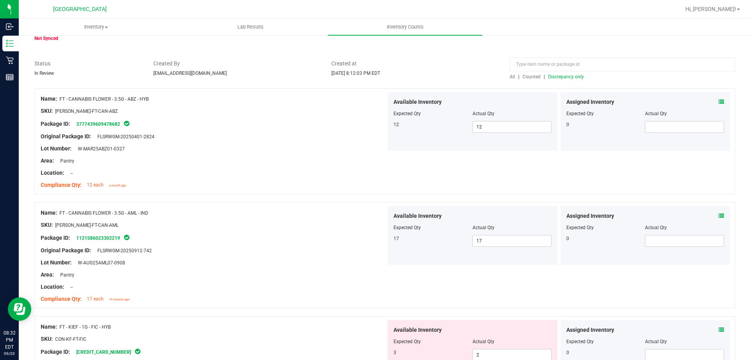
click at [572, 77] on span "Discrepancy only" at bounding box center [566, 76] width 36 height 5
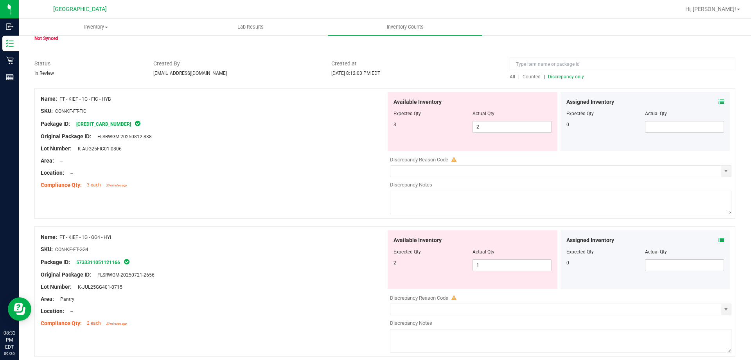
click at [719, 101] on icon at bounding box center [721, 101] width 5 height 5
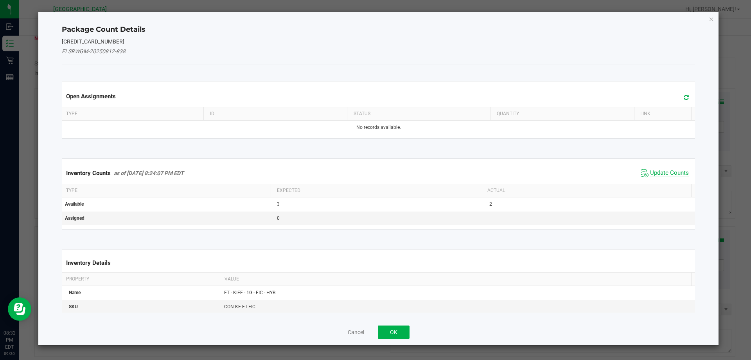
click at [650, 172] on span "Update Counts" at bounding box center [669, 173] width 39 height 8
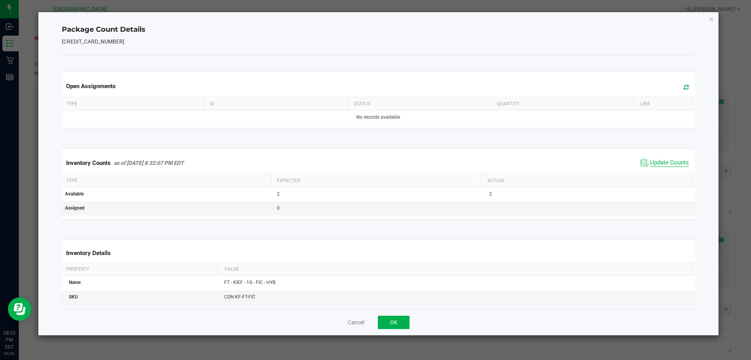
click at [656, 166] on span "Update Counts" at bounding box center [669, 163] width 39 height 8
click at [383, 319] on button "OK" at bounding box center [394, 321] width 32 height 13
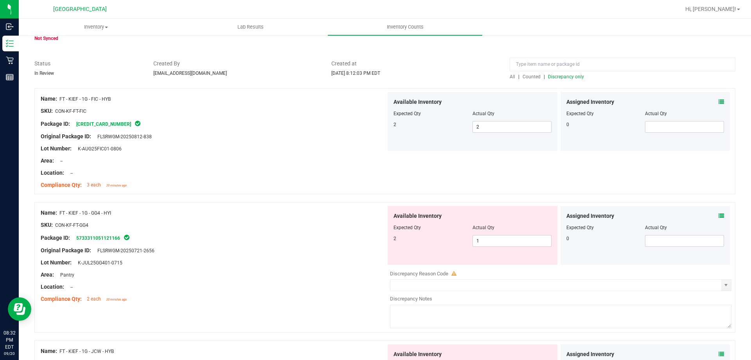
click at [719, 212] on span at bounding box center [721, 216] width 5 height 8
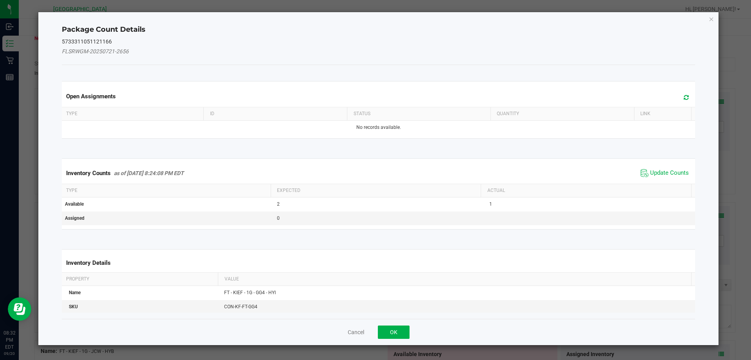
click at [654, 177] on span "Update Counts" at bounding box center [665, 173] width 52 height 12
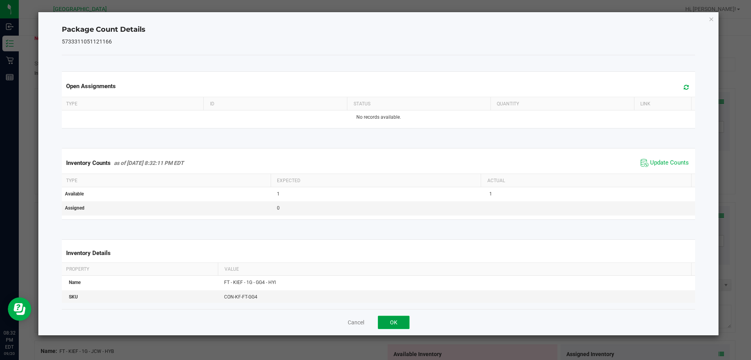
drag, startPoint x: 391, startPoint y: 321, endPoint x: 465, endPoint y: 260, distance: 95.4
click at [391, 321] on button "OK" at bounding box center [394, 321] width 32 height 13
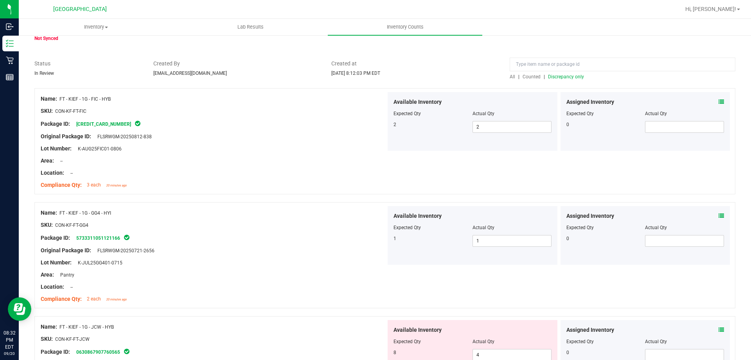
click at [575, 77] on span "Discrepancy only" at bounding box center [566, 76] width 36 height 5
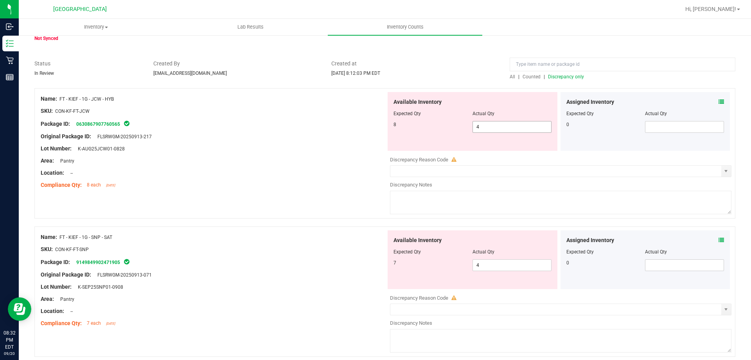
click at [487, 126] on span "4 4" at bounding box center [512, 127] width 79 height 12
click at [487, 126] on input "4" at bounding box center [512, 126] width 78 height 11
click at [331, 134] on div "Original Package ID: FLSRWGM-20250913-217" at bounding box center [214, 136] width 346 height 8
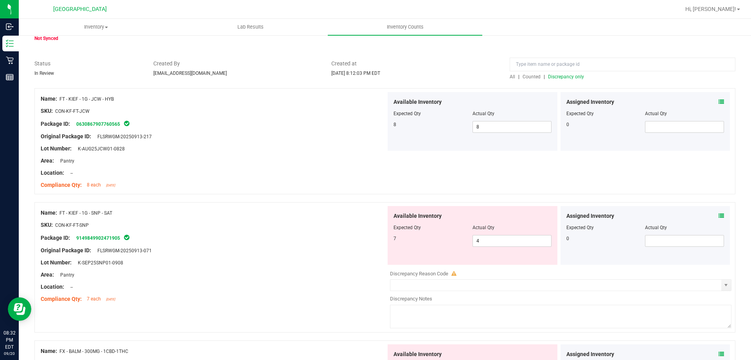
click at [571, 74] on span "Discrepancy only" at bounding box center [566, 76] width 36 height 5
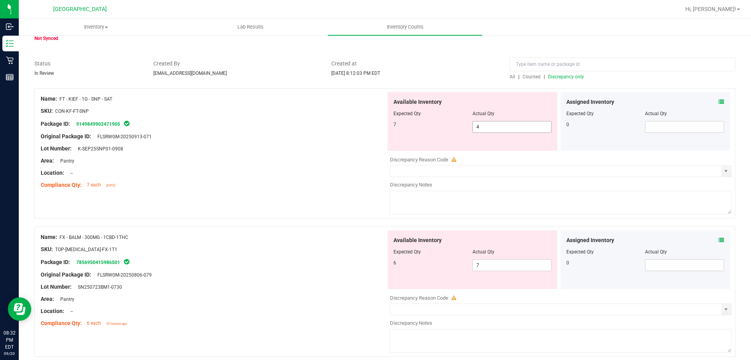
click at [492, 128] on span "4 4" at bounding box center [512, 127] width 79 height 12
click at [0, 0] on input "4" at bounding box center [0, 0] width 0 height 0
drag, startPoint x: 329, startPoint y: 120, endPoint x: 430, endPoint y: 115, distance: 101.1
click at [330, 119] on div "Package ID: 9149849902471905" at bounding box center [214, 123] width 346 height 9
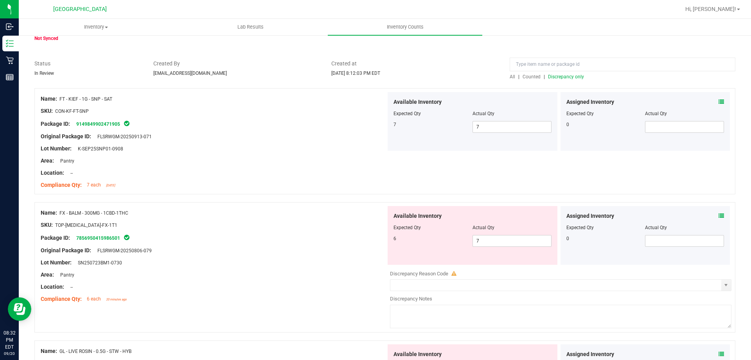
click at [564, 77] on span "Discrepancy only" at bounding box center [566, 76] width 36 height 5
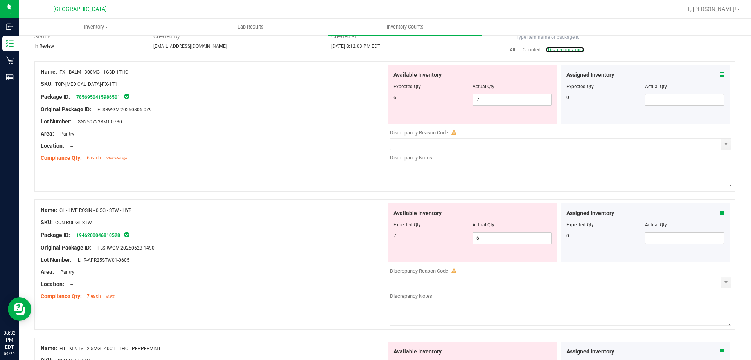
scroll to position [78, 0]
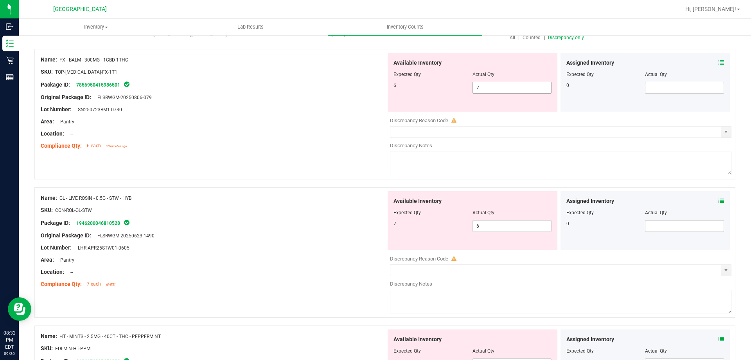
click at [498, 88] on span "7 7" at bounding box center [512, 88] width 79 height 12
click at [498, 88] on input "7" at bounding box center [512, 87] width 78 height 11
click at [352, 89] on div at bounding box center [214, 91] width 346 height 4
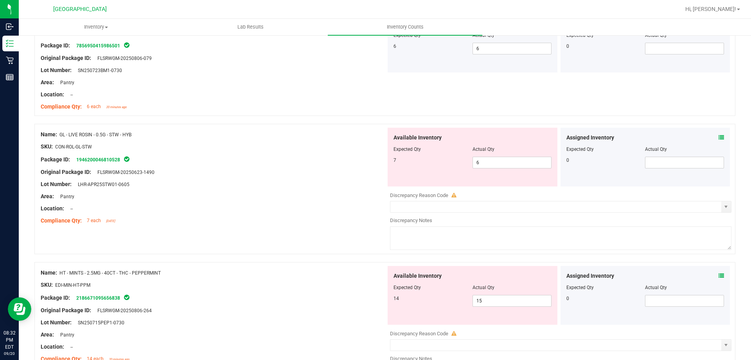
scroll to position [157, 0]
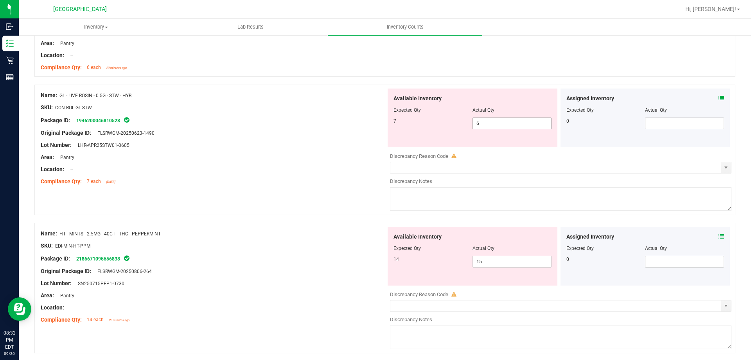
click at [513, 121] on span "6 6" at bounding box center [512, 123] width 79 height 12
click at [246, 159] on div "Area: Pantry" at bounding box center [214, 157] width 346 height 8
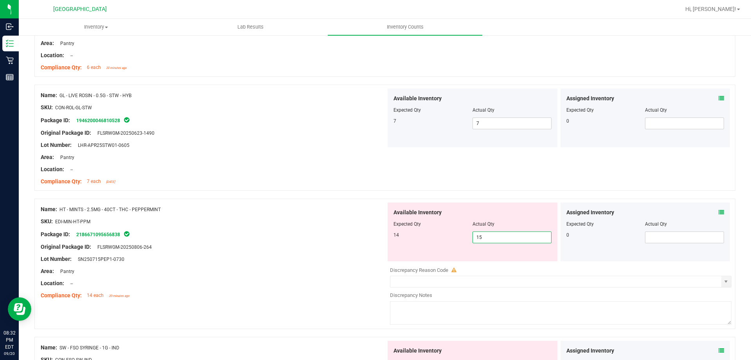
click at [499, 238] on span "15 15" at bounding box center [512, 237] width 79 height 12
click at [499, 237] on input "15" at bounding box center [512, 237] width 78 height 11
drag, startPoint x: 252, startPoint y: 211, endPoint x: 260, endPoint y: 209, distance: 8.1
click at [253, 210] on div "Name: HT - MINTS - 2.5MG - 40CT - THC - PEPPERMINT" at bounding box center [214, 209] width 346 height 8
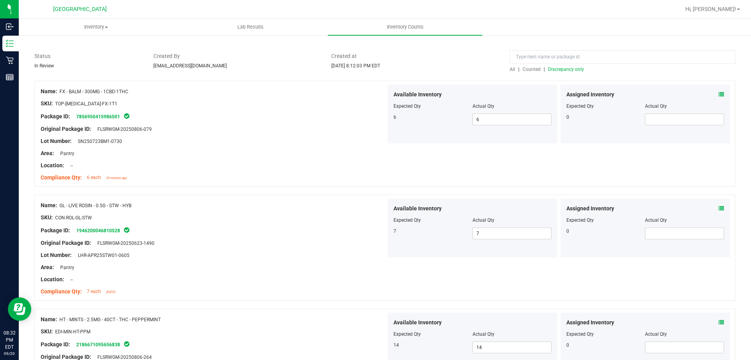
scroll to position [39, 0]
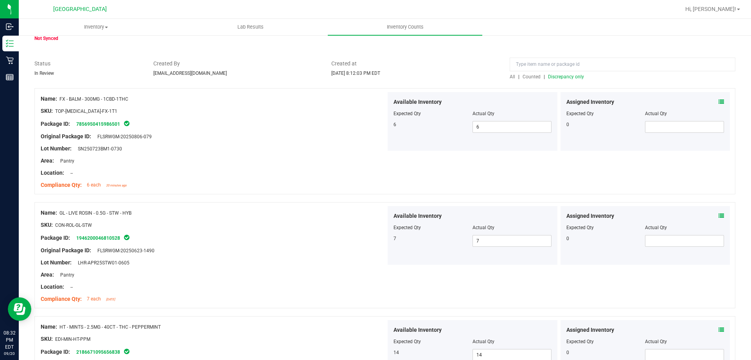
click at [554, 78] on span "Discrepancy only" at bounding box center [566, 76] width 36 height 5
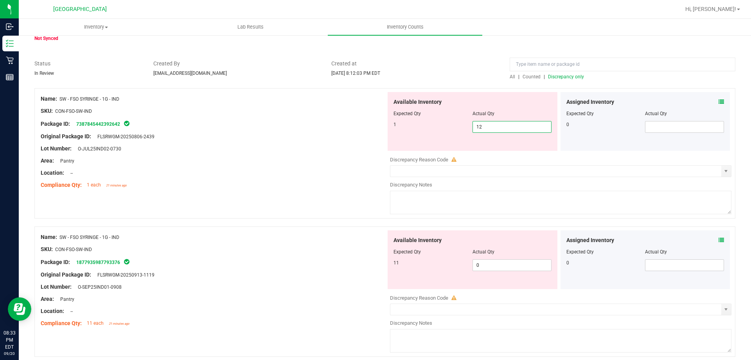
click at [499, 128] on span "12 12" at bounding box center [512, 127] width 79 height 12
click at [499, 127] on input "12" at bounding box center [512, 126] width 78 height 11
click at [494, 267] on div "Available Inventory Expected Qty Actual Qty 11 0 0" at bounding box center [559, 292] width 346 height 124
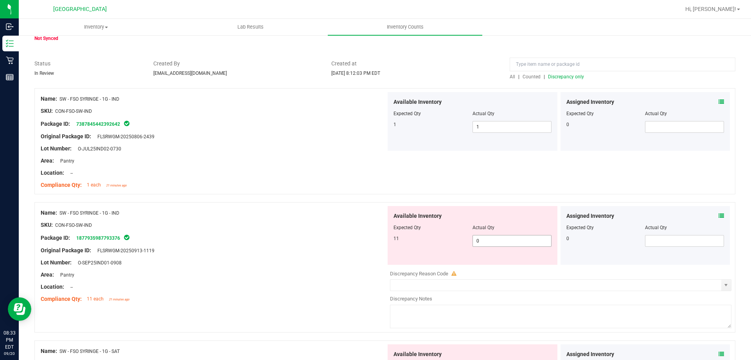
click at [494, 267] on div at bounding box center [561, 268] width 342 height 4
click at [494, 240] on span "0 0" at bounding box center [512, 241] width 79 height 12
click at [494, 240] on input "0" at bounding box center [512, 240] width 78 height 11
click at [395, 210] on div "Available Inventory Expected Qty Actual Qty 11 11 11" at bounding box center [473, 235] width 170 height 59
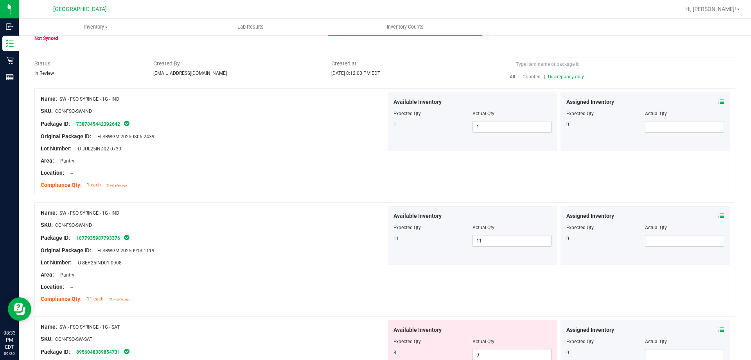
click at [565, 76] on span "Discrepancy only" at bounding box center [566, 76] width 36 height 5
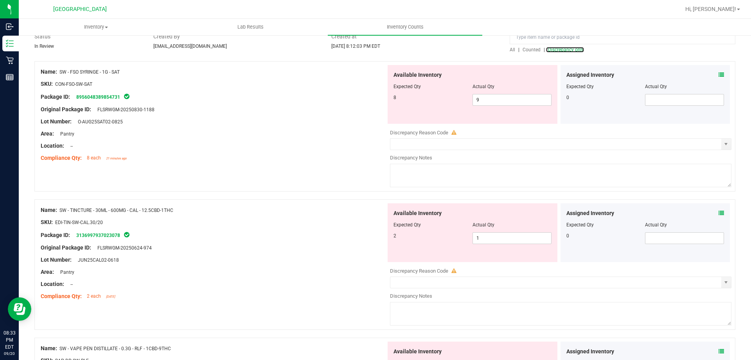
scroll to position [78, 0]
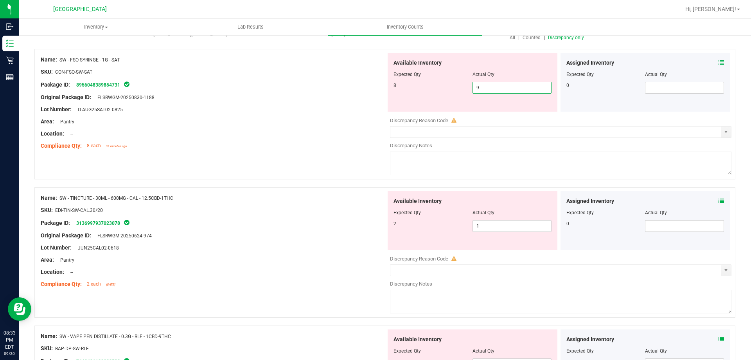
click at [492, 84] on span "9 9" at bounding box center [512, 88] width 79 height 12
click at [492, 84] on input "9" at bounding box center [512, 87] width 78 height 11
click at [393, 95] on div "Available Inventory Expected Qty Actual Qty 8 8 8" at bounding box center [473, 82] width 170 height 59
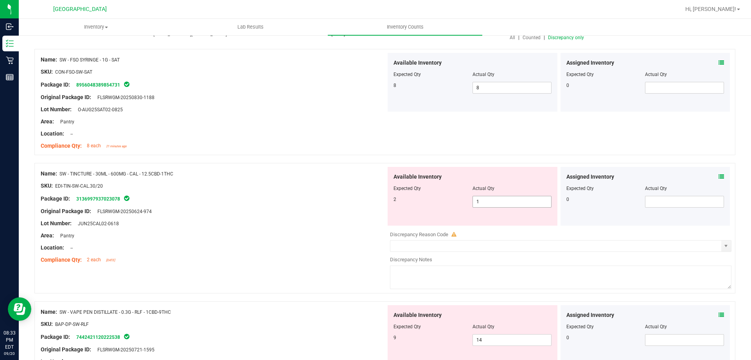
click at [489, 198] on span "1 1" at bounding box center [512, 202] width 79 height 12
click at [489, 198] on input "1" at bounding box center [512, 201] width 78 height 11
click at [377, 180] on div at bounding box center [214, 180] width 346 height 4
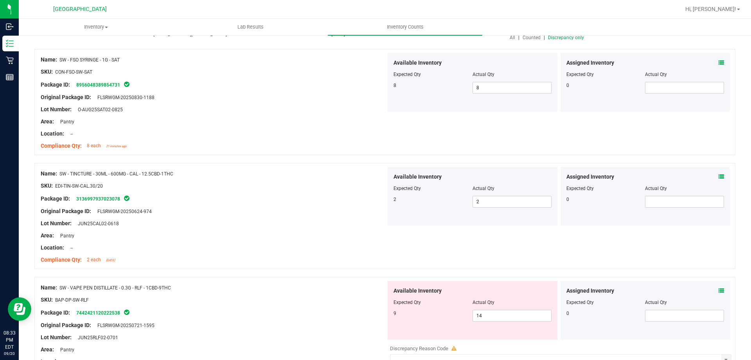
click at [558, 38] on span "Discrepancy only" at bounding box center [566, 37] width 36 height 5
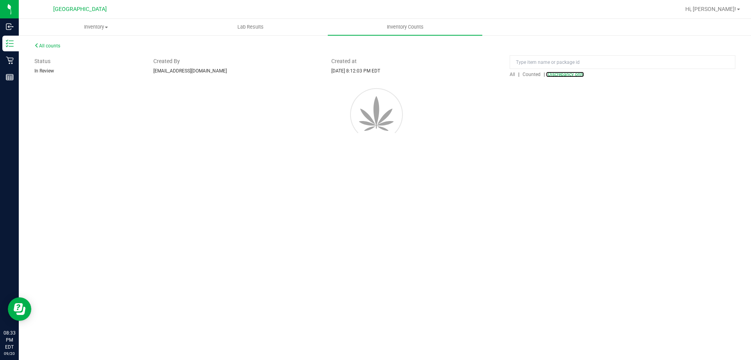
scroll to position [0, 0]
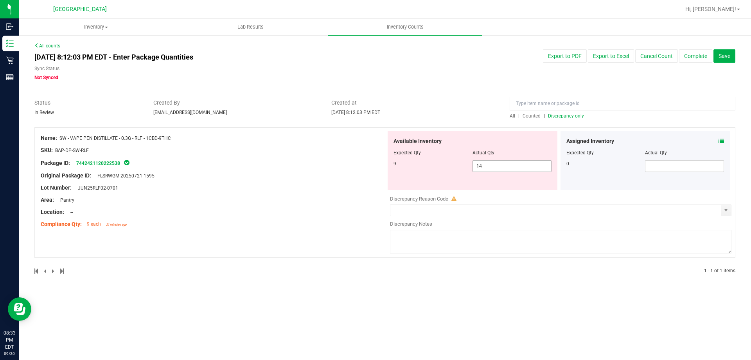
click at [492, 166] on span "14 14" at bounding box center [512, 166] width 79 height 12
click at [491, 166] on input "14" at bounding box center [512, 165] width 78 height 11
click at [413, 132] on div "Available Inventory Expected Qty Actual Qty 9 9 9" at bounding box center [473, 160] width 170 height 59
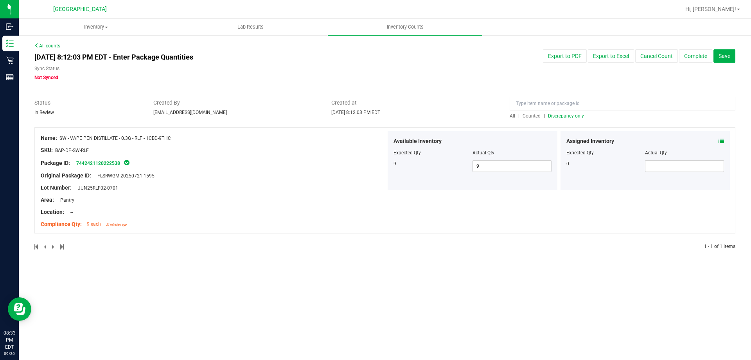
click at [571, 117] on span "Discrepancy only" at bounding box center [566, 115] width 36 height 5
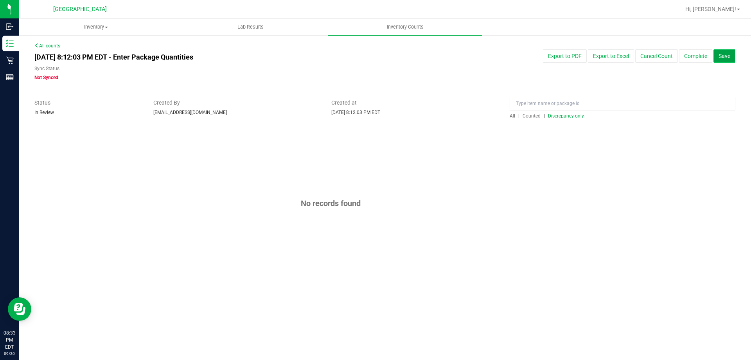
click at [723, 57] on span "Save" at bounding box center [725, 56] width 12 height 6
